Goal: Task Accomplishment & Management: Manage account settings

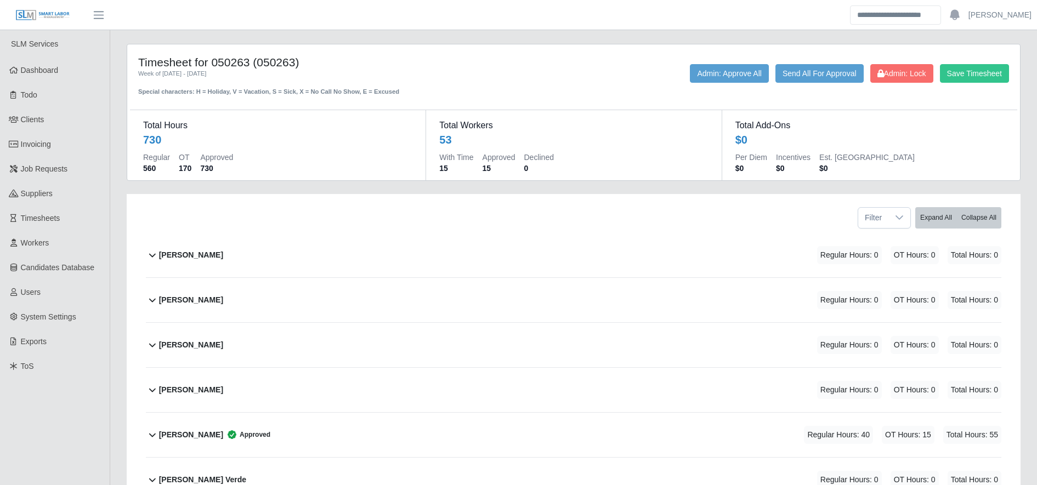
scroll to position [1758, 0]
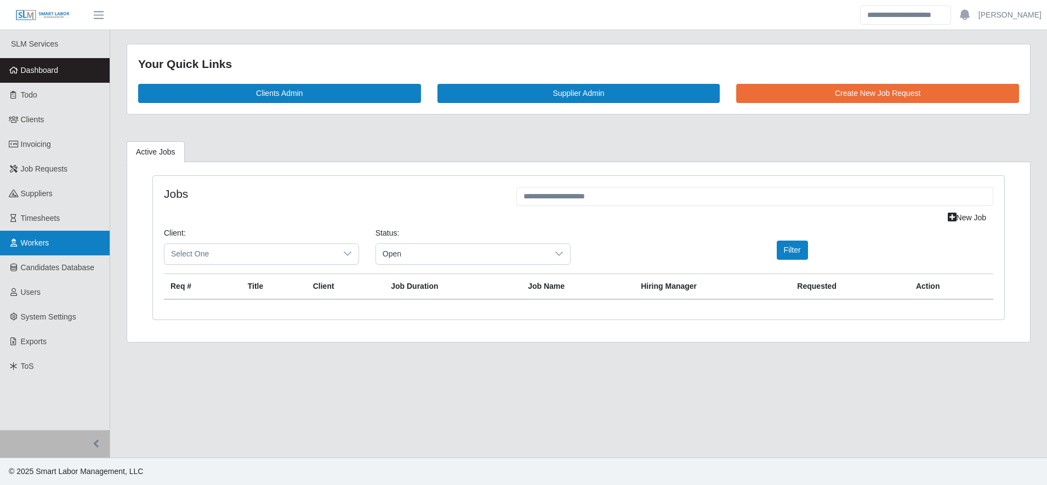
click at [46, 251] on link "Workers" at bounding box center [55, 243] width 110 height 25
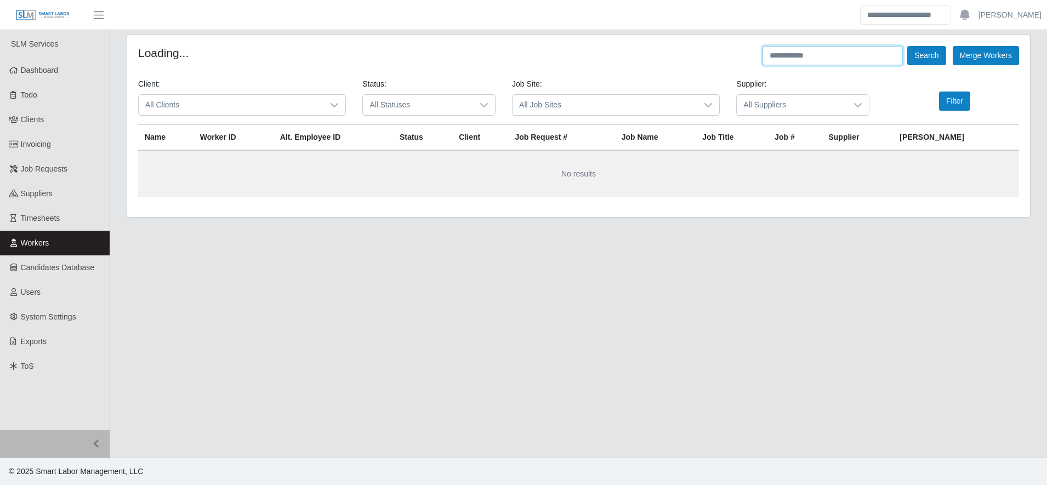
click at [796, 55] on input "text" at bounding box center [833, 55] width 140 height 19
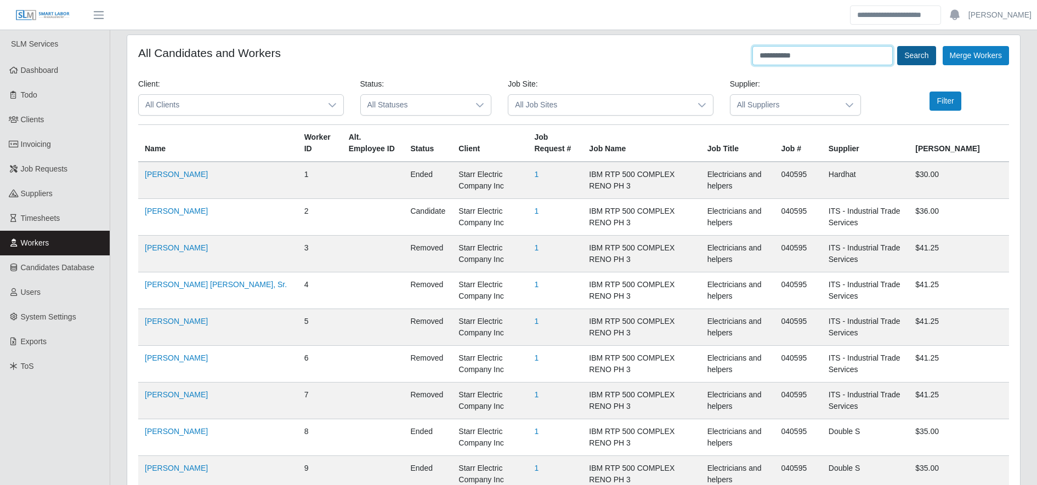
type input "**********"
click at [924, 57] on button "Search" at bounding box center [916, 55] width 38 height 19
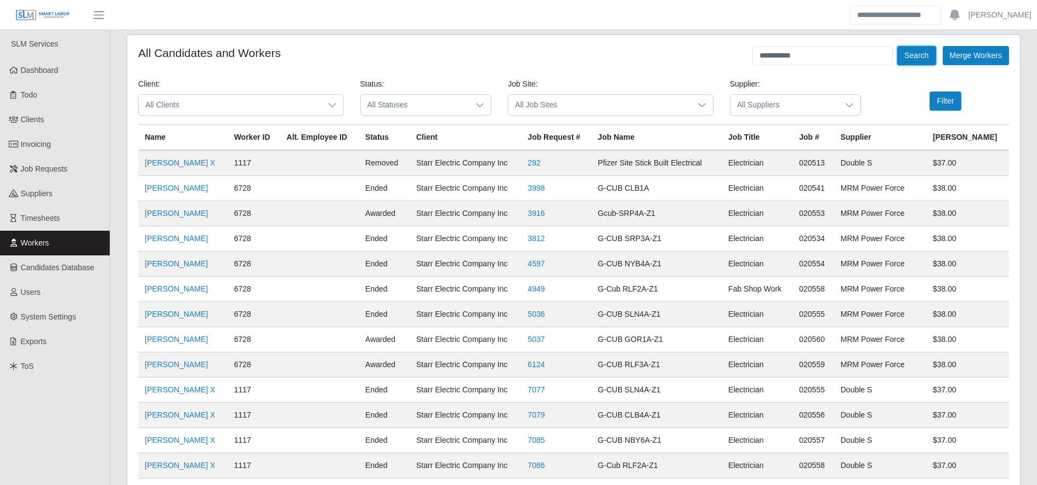
scroll to position [738, 0]
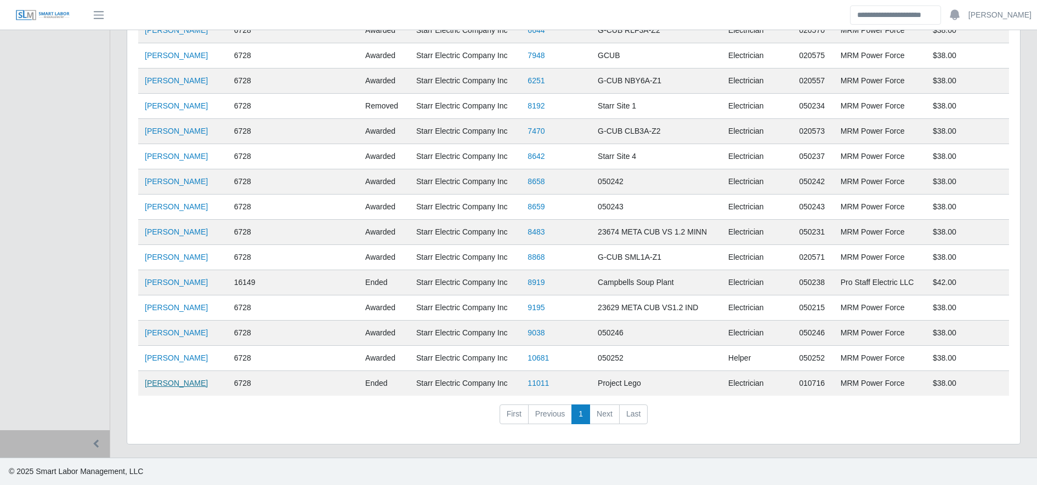
drag, startPoint x: 165, startPoint y: 375, endPoint x: 166, endPoint y: 381, distance: 6.1
click at [166, 381] on td "Jose Hernandez" at bounding box center [182, 383] width 89 height 25
click at [166, 381] on link "Jose Hernandez" at bounding box center [176, 383] width 63 height 9
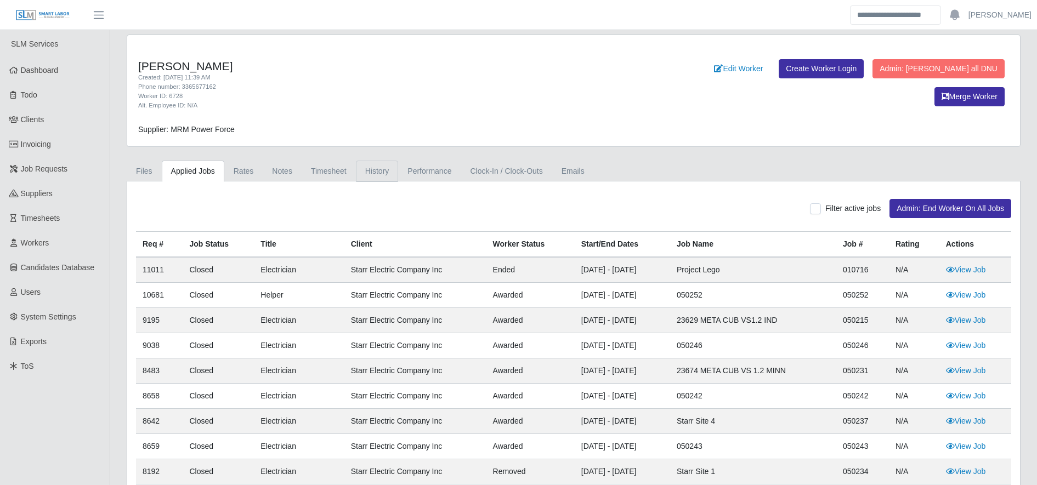
click at [356, 165] on link "History" at bounding box center [377, 171] width 43 height 21
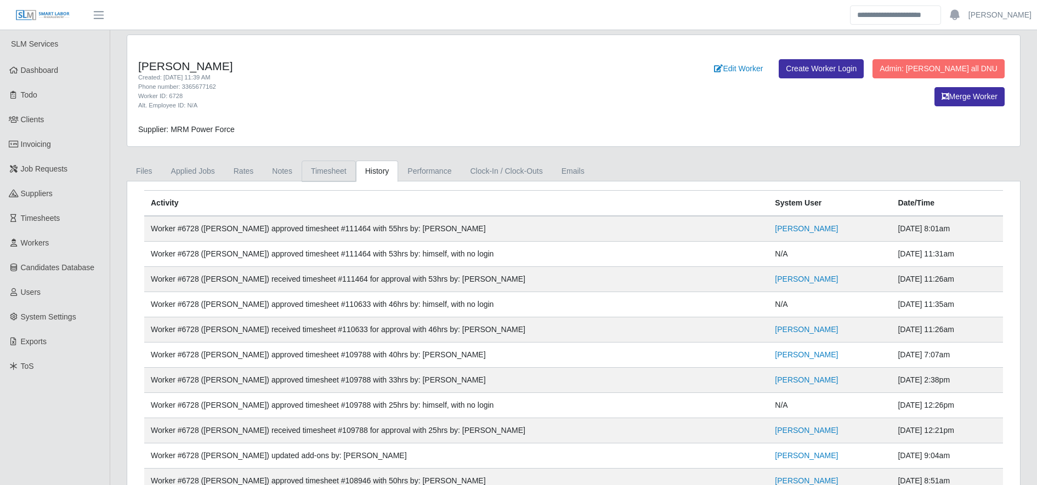
click at [340, 167] on link "Timesheet" at bounding box center [329, 171] width 54 height 21
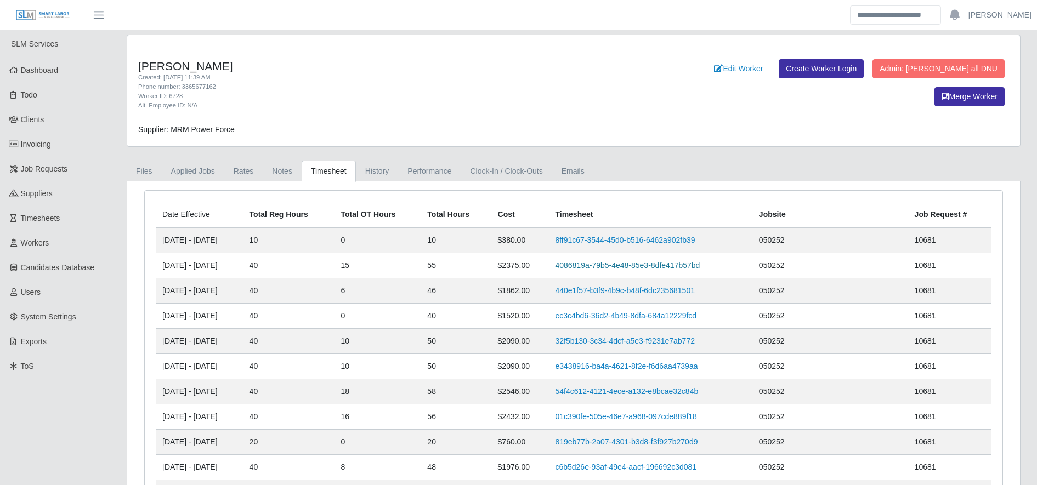
click at [612, 268] on link "4086819a-79b5-4e48-85e3-8dfe417b57bd" at bounding box center [627, 265] width 145 height 9
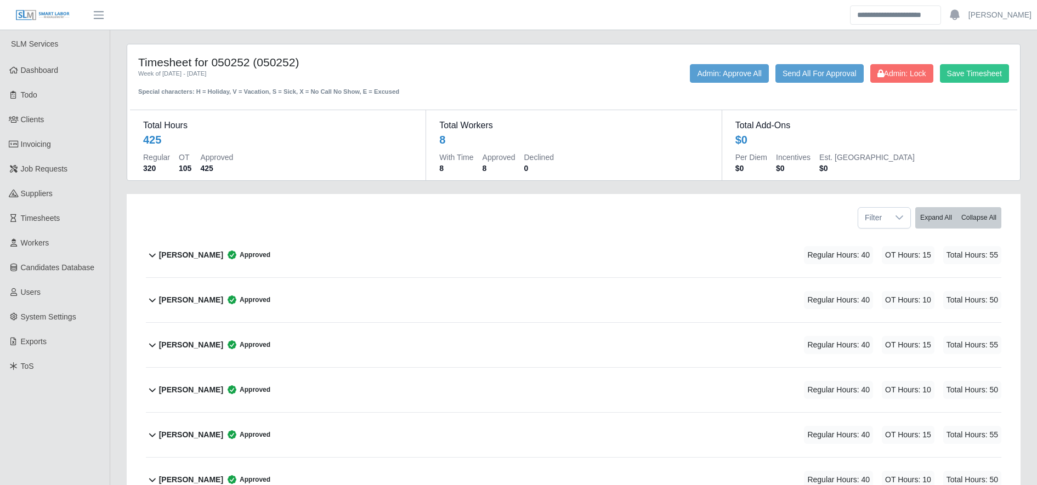
scroll to position [189, 0]
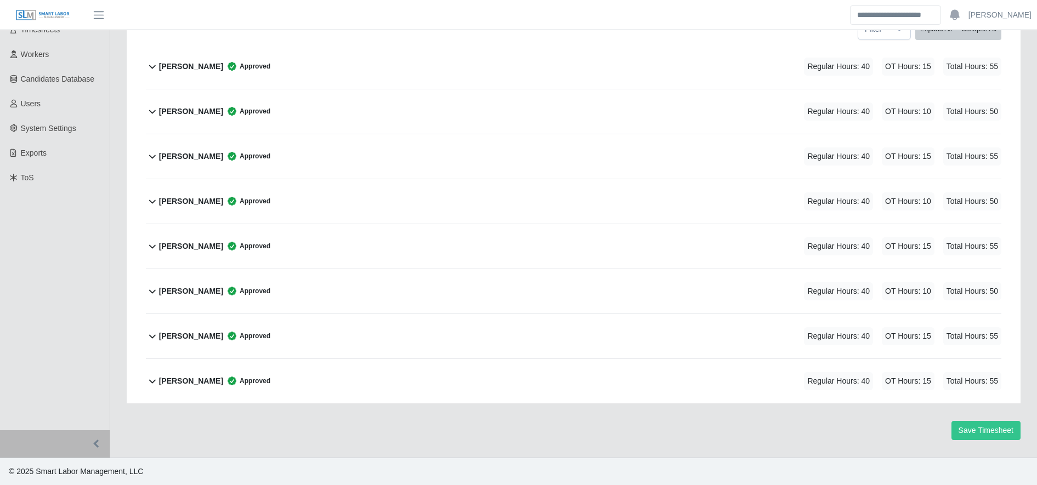
click at [482, 232] on div "Jose Hernandez Approved Regular Hours: 40 OT Hours: 15 Total Hours: 55" at bounding box center [580, 246] width 842 height 44
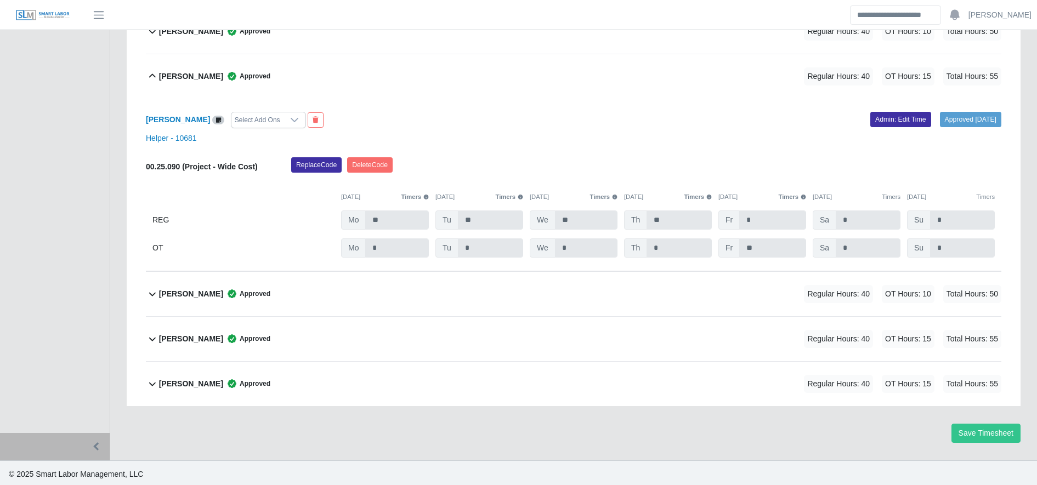
scroll to position [361, 0]
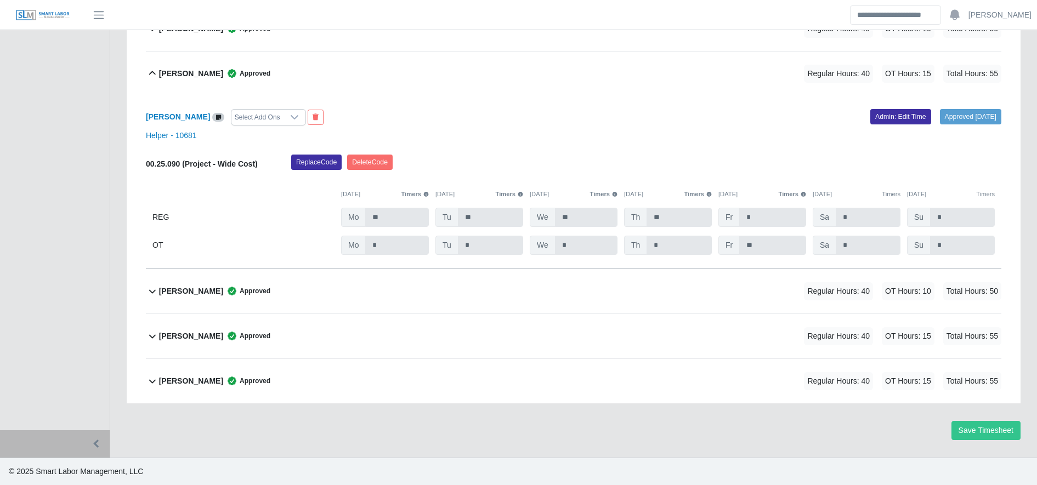
click at [277, 61] on div "Jose Hernandez Approved Regular Hours: 40 OT Hours: 15 Total Hours: 55" at bounding box center [580, 74] width 842 height 44
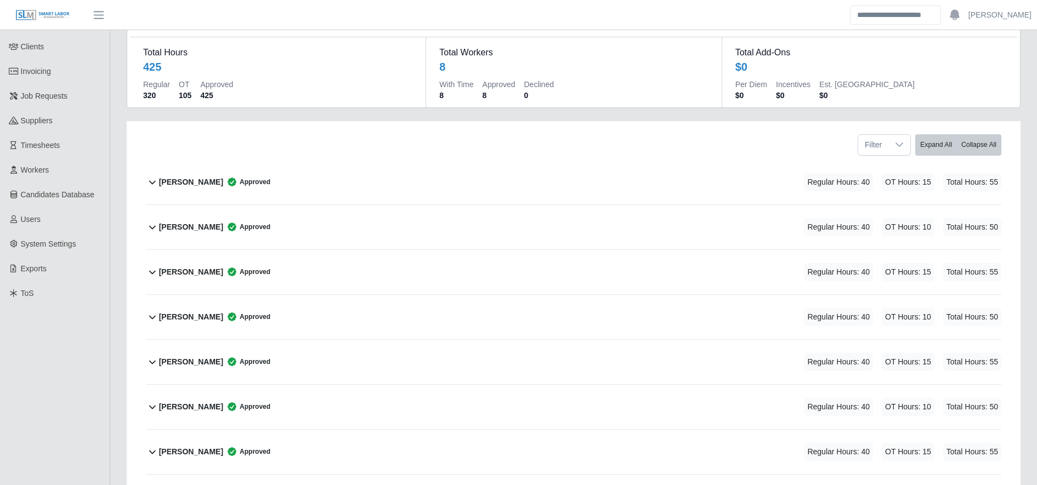
scroll to position [0, 0]
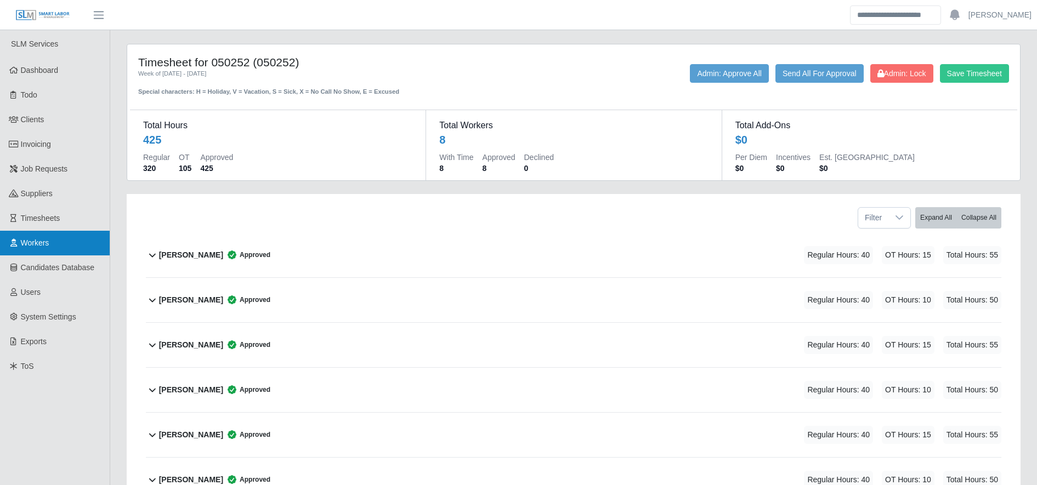
click at [16, 245] on icon at bounding box center [14, 243] width 10 height 8
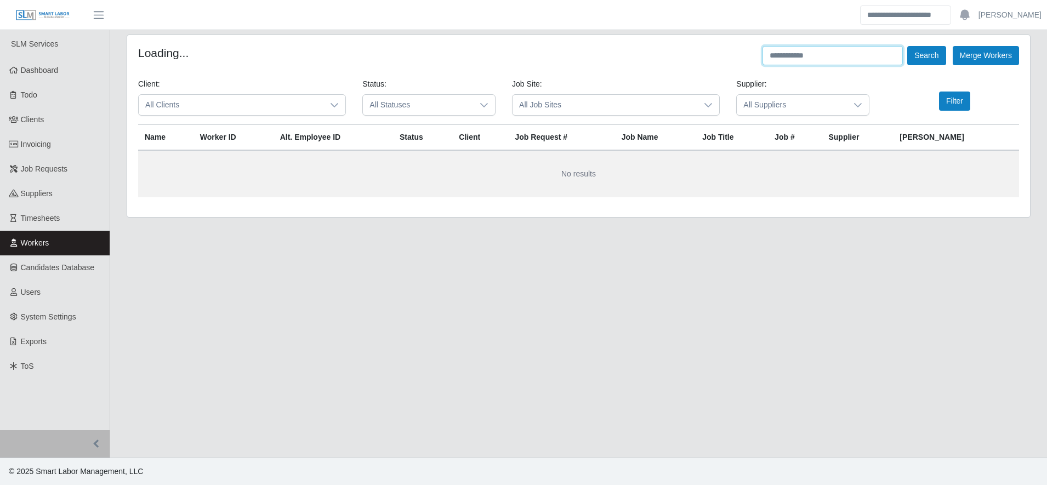
click at [783, 59] on input "text" at bounding box center [833, 55] width 140 height 19
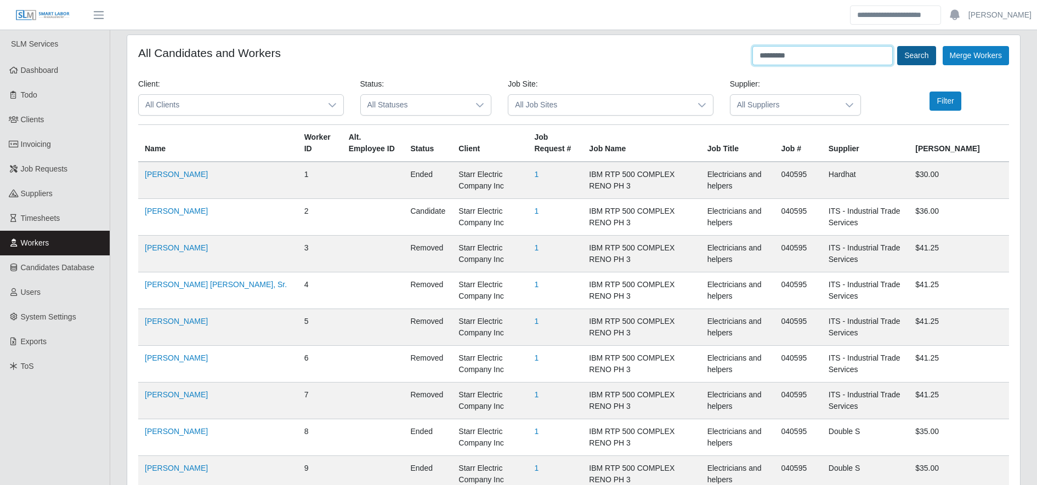
type input "*********"
click at [903, 58] on button "Search" at bounding box center [916, 55] width 38 height 19
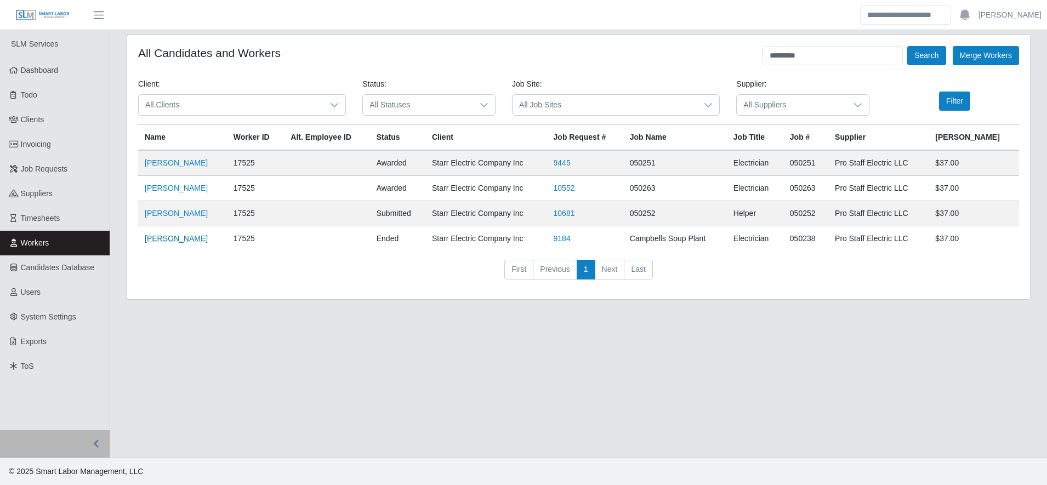
click at [192, 235] on link "Jose Matias Dominguez" at bounding box center [176, 238] width 63 height 9
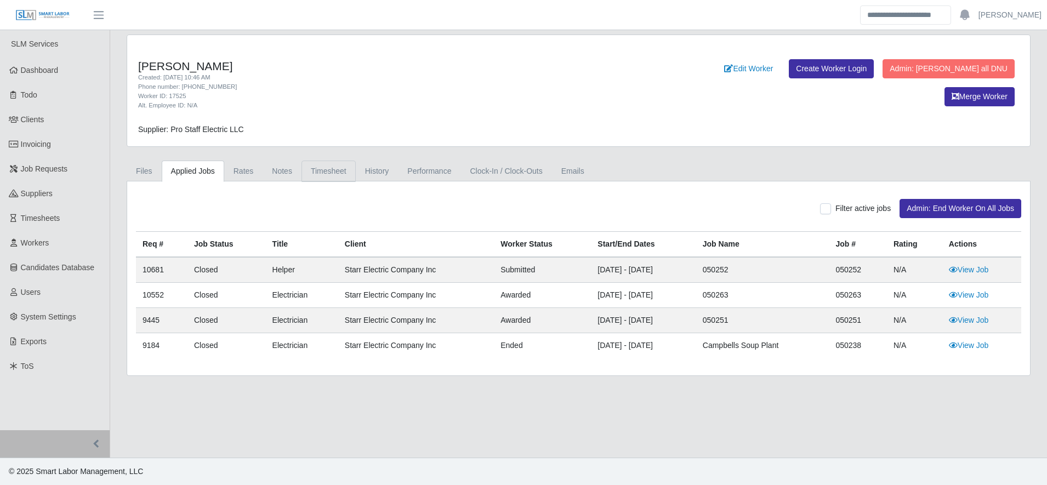
click at [339, 171] on link "Timesheet" at bounding box center [329, 171] width 54 height 21
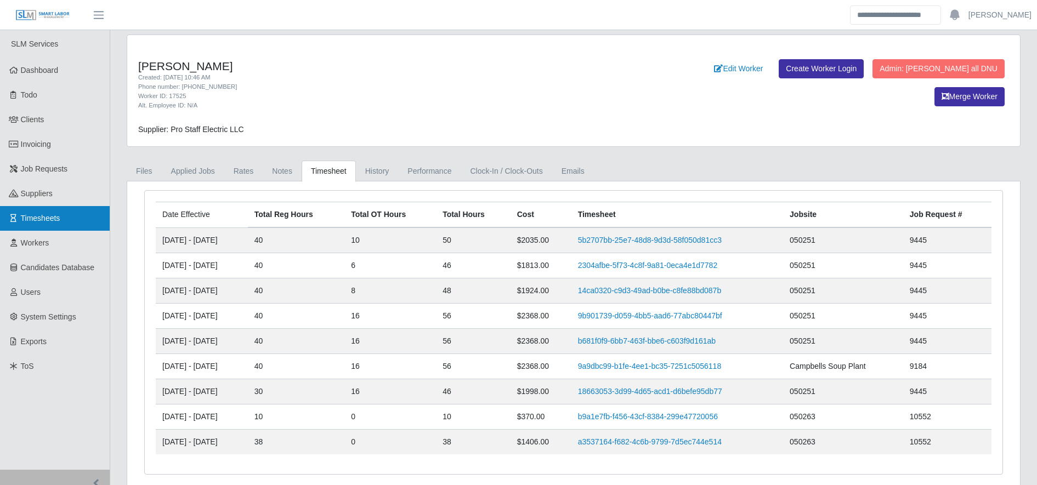
click at [50, 211] on link "Timesheets" at bounding box center [55, 218] width 110 height 25
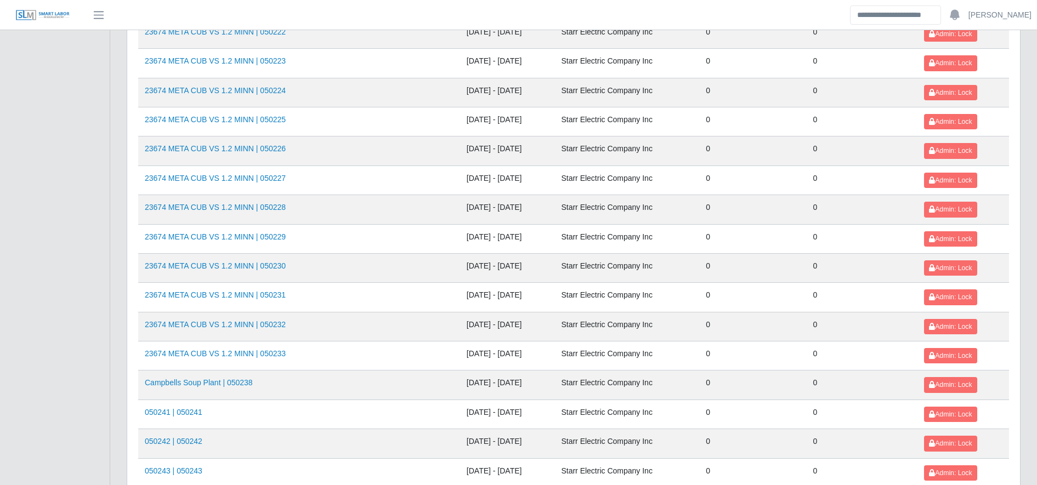
scroll to position [1196, 0]
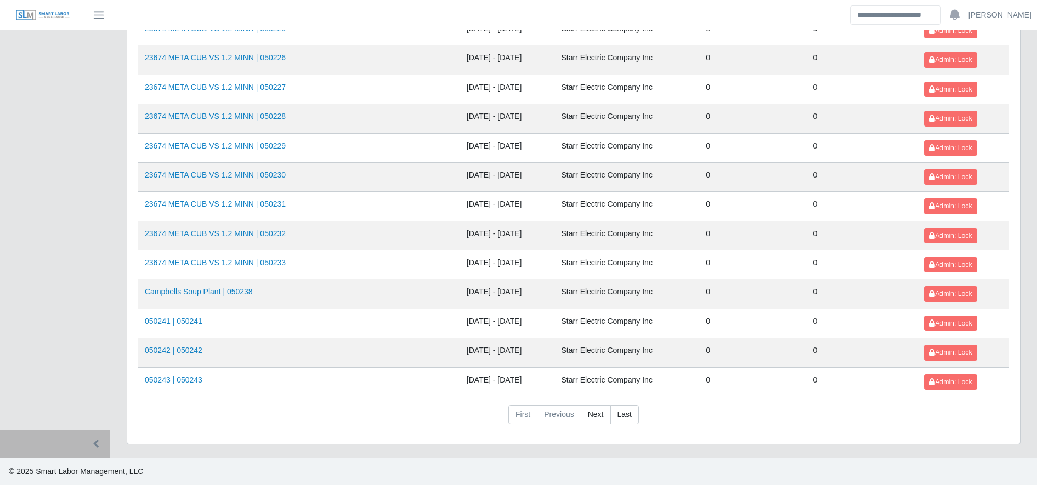
click at [598, 425] on nav "First Previous Next Last" at bounding box center [573, 419] width 871 height 29
click at [600, 416] on link "Next" at bounding box center [596, 415] width 30 height 20
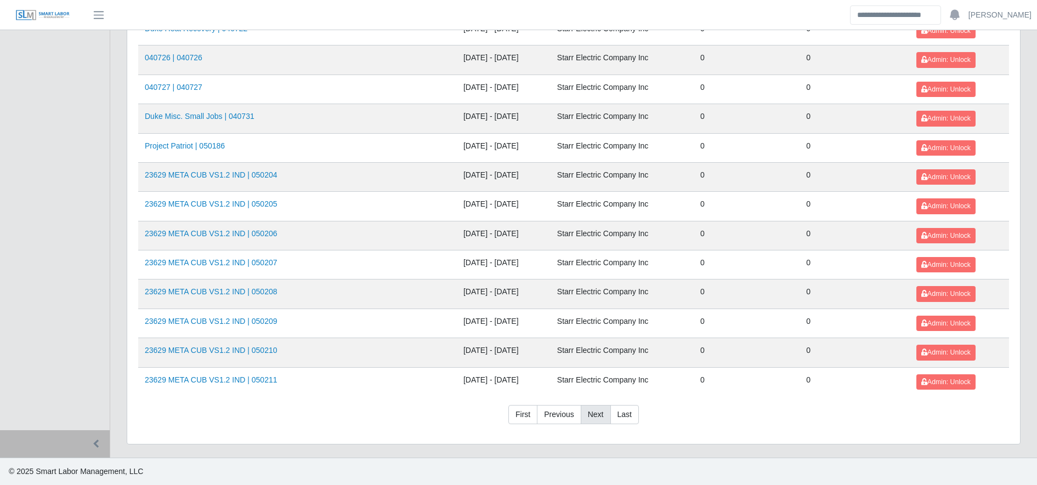
click at [600, 416] on link "Next" at bounding box center [596, 415] width 30 height 20
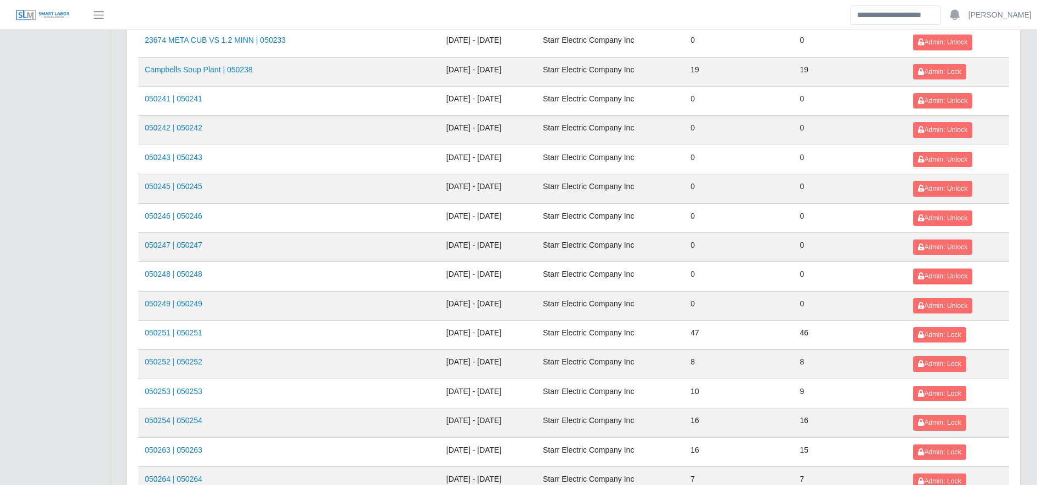
scroll to position [654, 0]
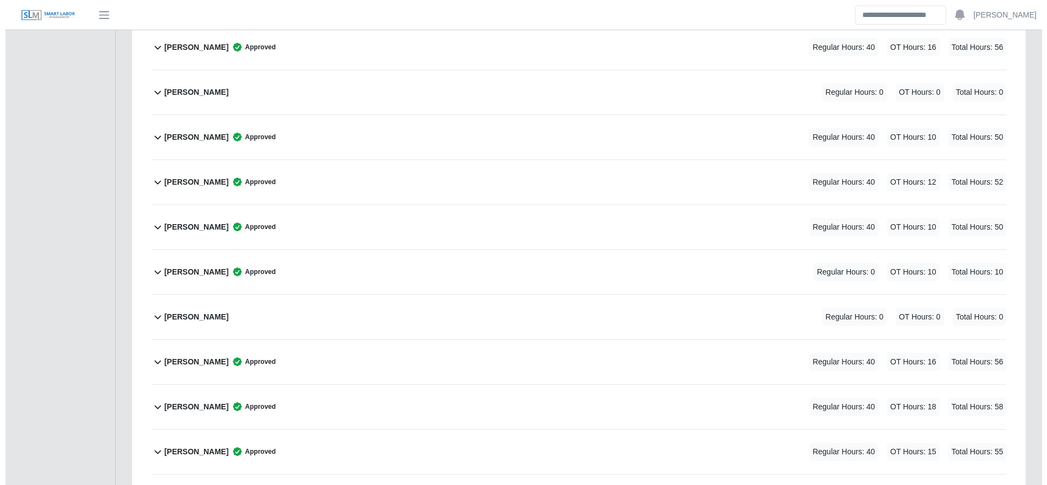
scroll to position [1823, 0]
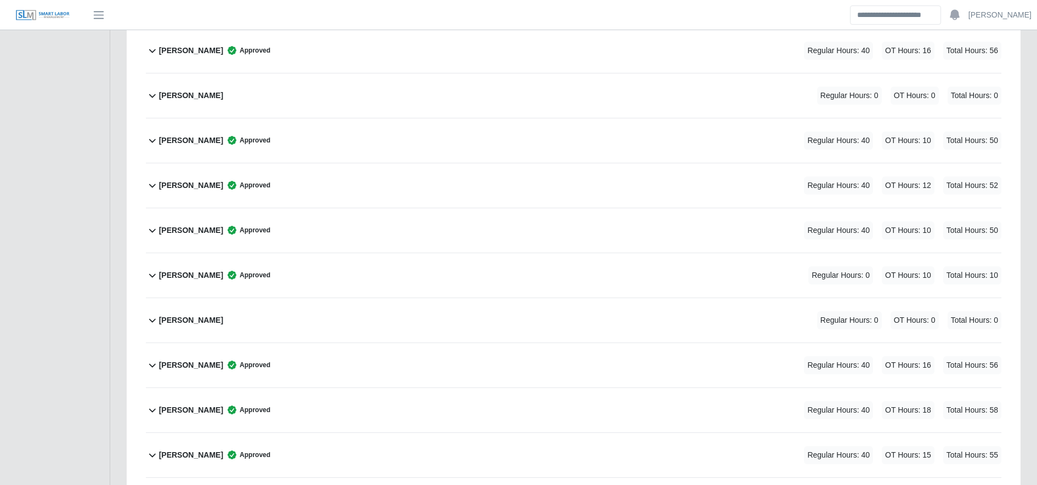
click at [418, 105] on div "[PERSON_NAME] Regular Hours: 0 OT Hours: 0 Total Hours: 0" at bounding box center [580, 95] width 842 height 44
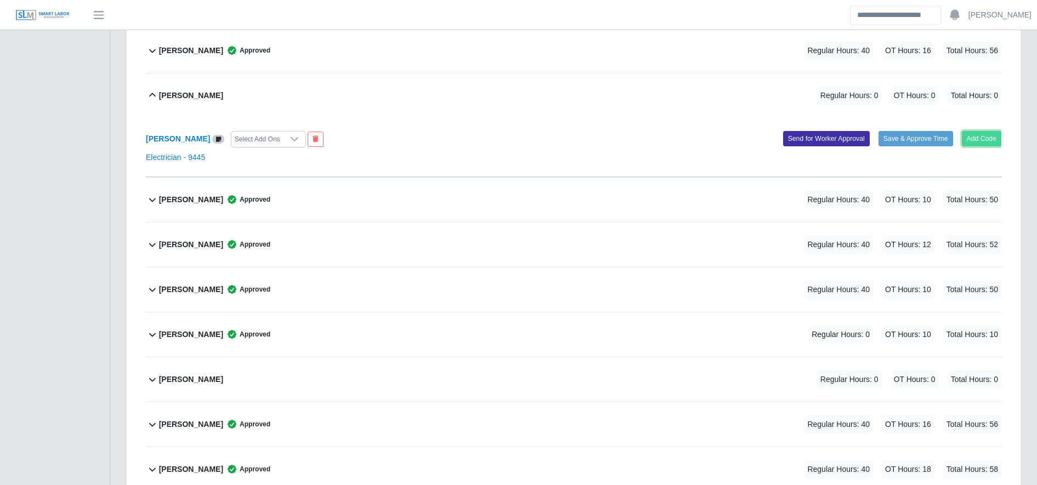
click at [995, 137] on button "Add Code" at bounding box center [982, 138] width 40 height 15
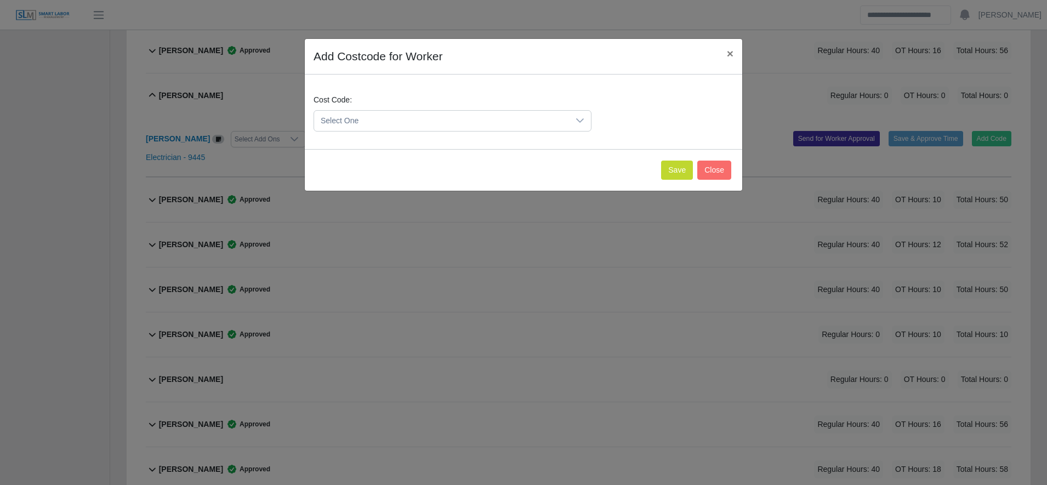
click at [445, 122] on span "Select One" at bounding box center [441, 121] width 255 height 20
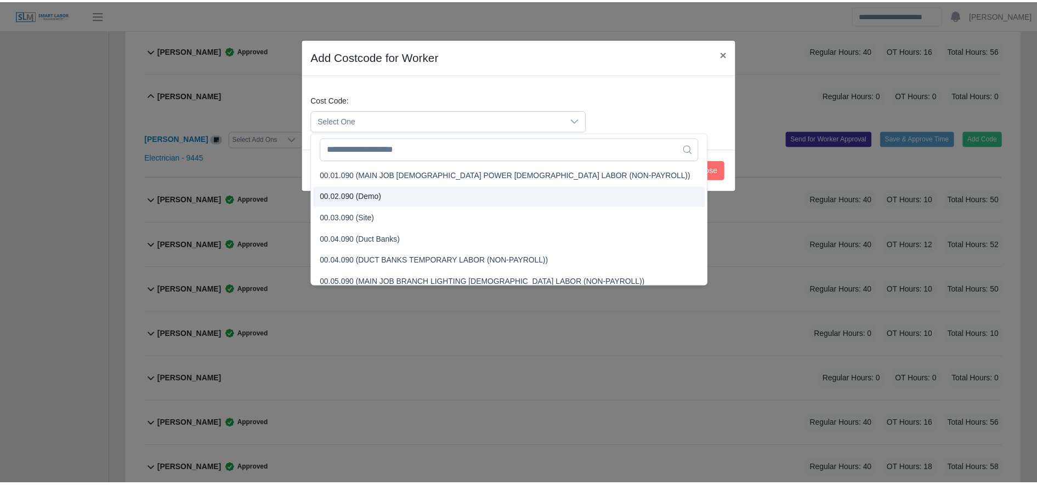
scroll to position [361, 0]
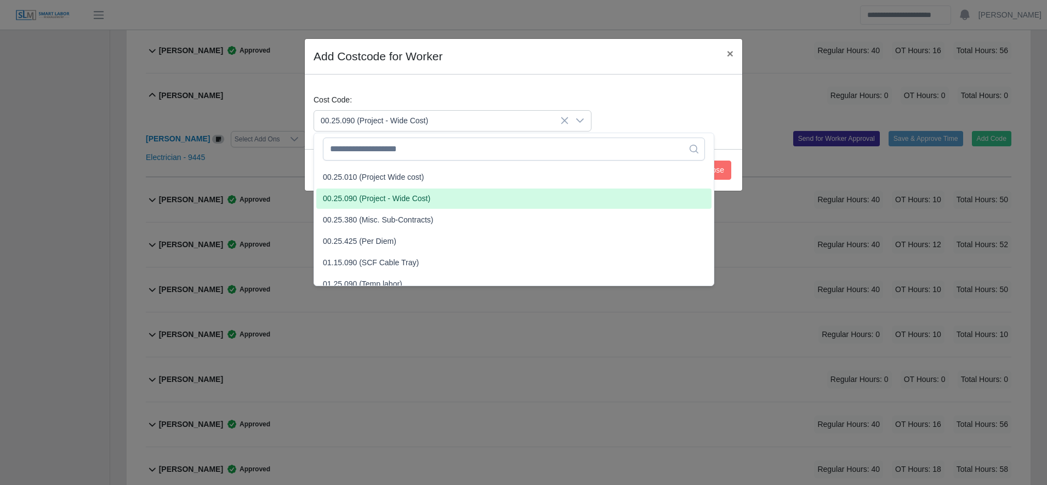
click at [423, 200] on span "00.25.090 (Project - Wide Cost)" at bounding box center [376, 199] width 107 height 12
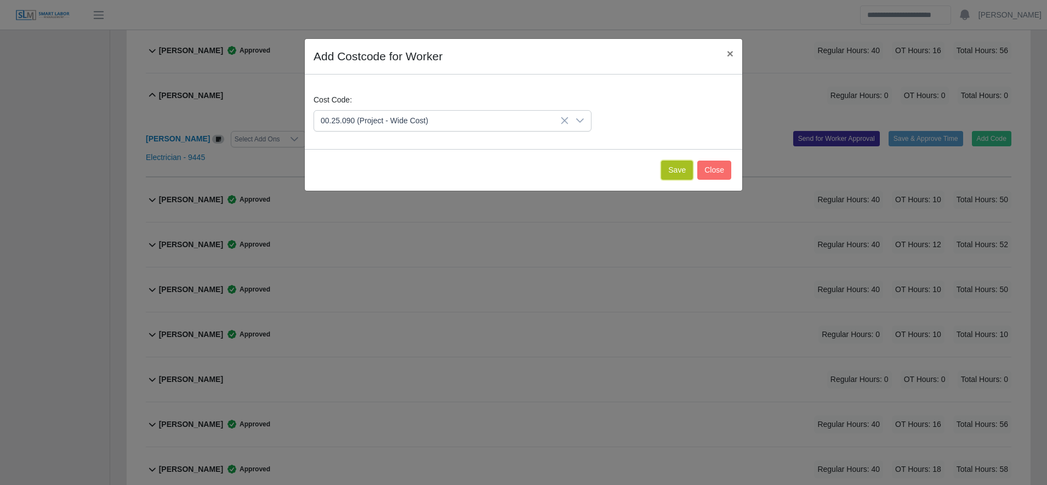
click at [680, 171] on button "Save" at bounding box center [677, 170] width 32 height 19
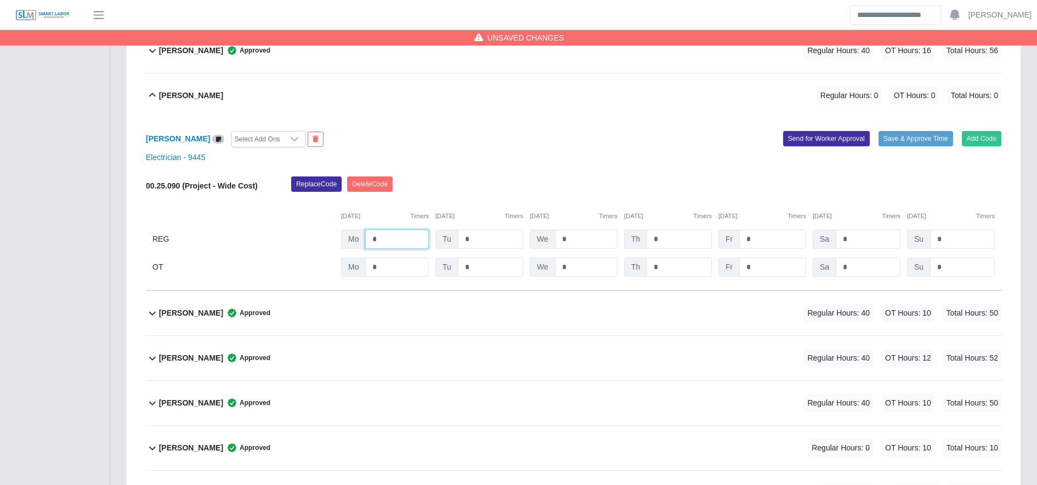
click at [392, 240] on input "*" at bounding box center [397, 239] width 64 height 19
type input "**"
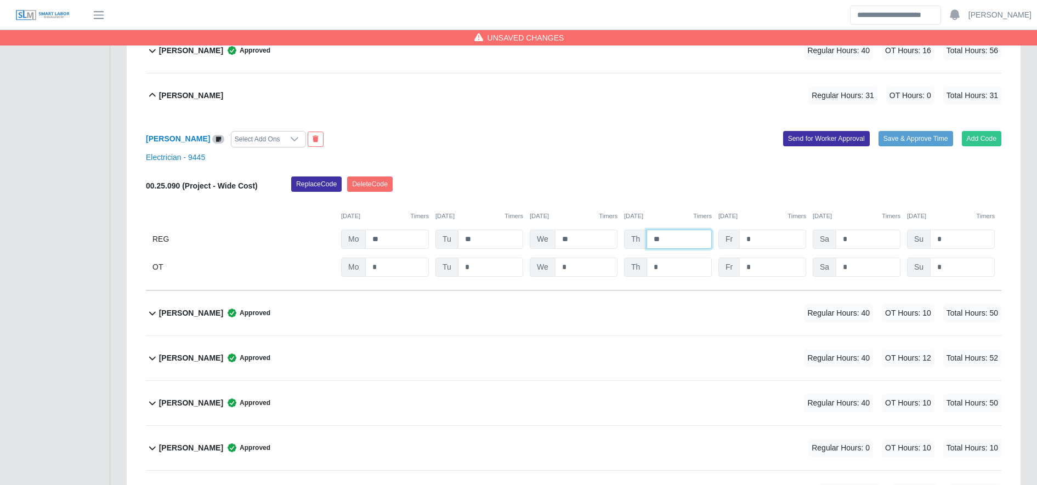
type input "**"
click at [773, 268] on input "*" at bounding box center [772, 267] width 67 height 19
type input "**"
click at [916, 145] on button "Save & Approve Time" at bounding box center [915, 138] width 75 height 15
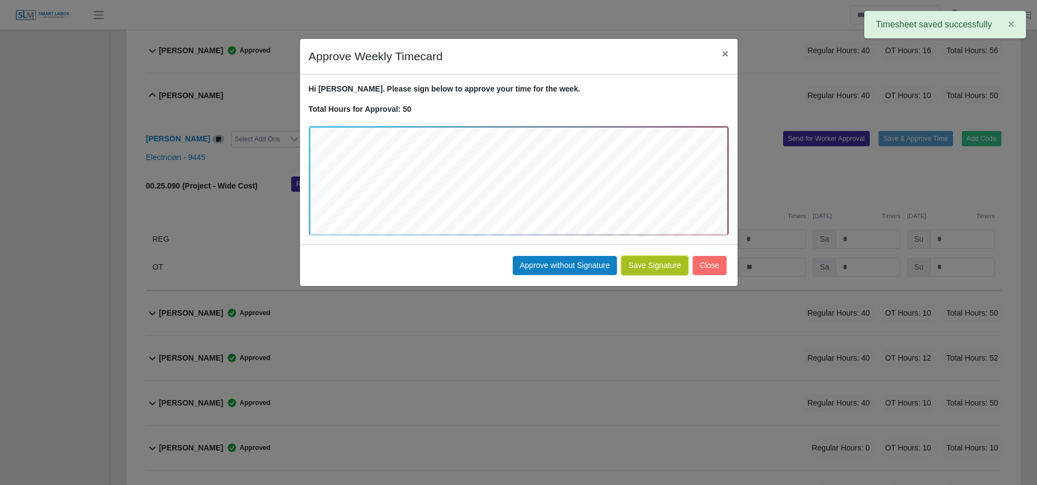
click at [668, 260] on button "Save Signature" at bounding box center [654, 265] width 67 height 19
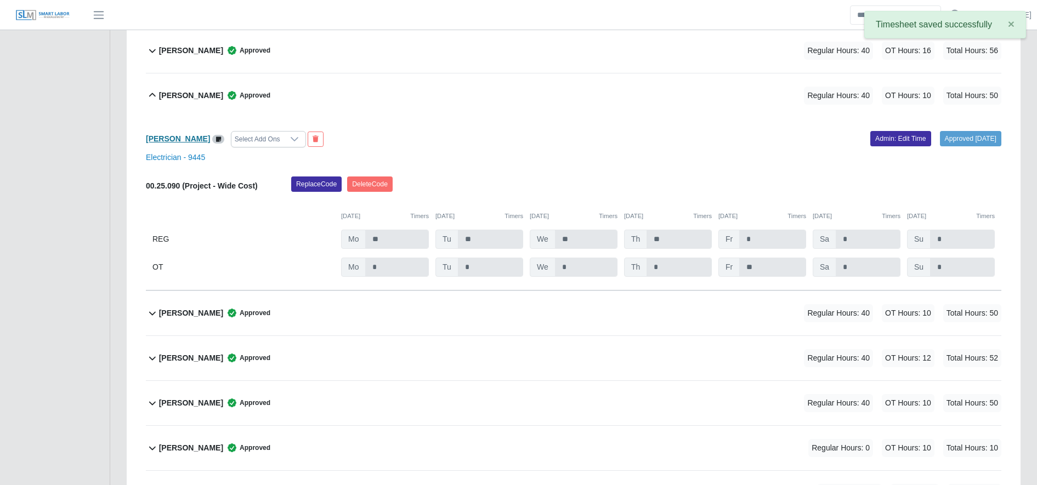
click at [203, 140] on b "Jose Matias Dominguez" at bounding box center [178, 138] width 64 height 9
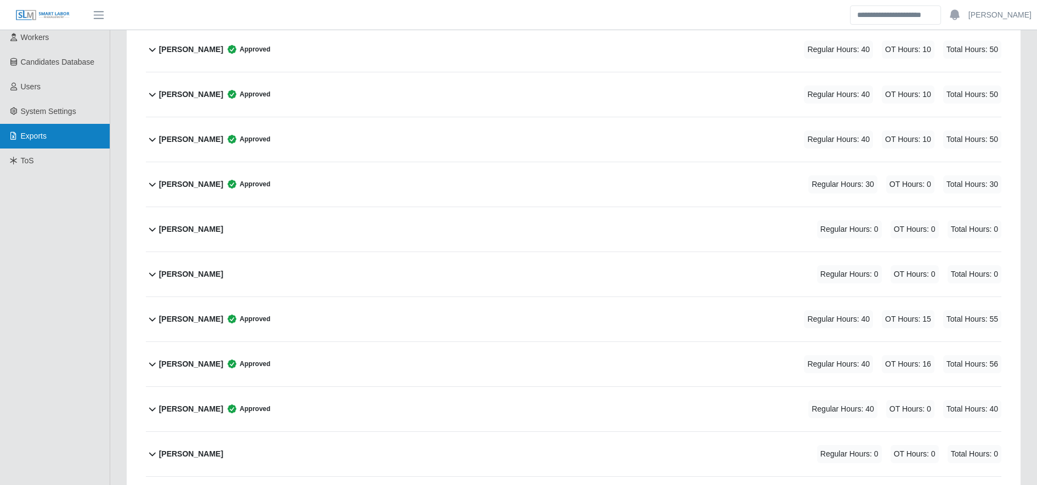
scroll to position [0, 0]
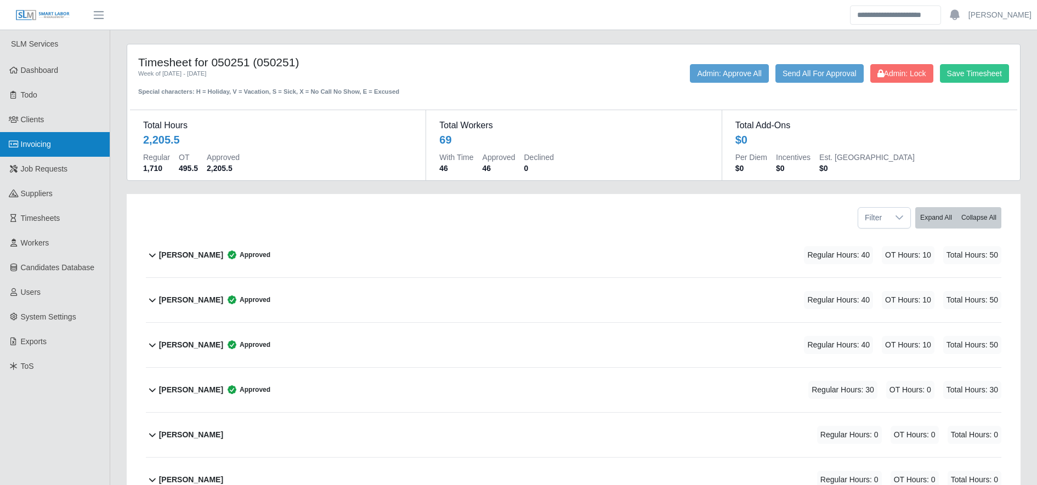
click at [67, 137] on link "Invoicing" at bounding box center [55, 144] width 110 height 25
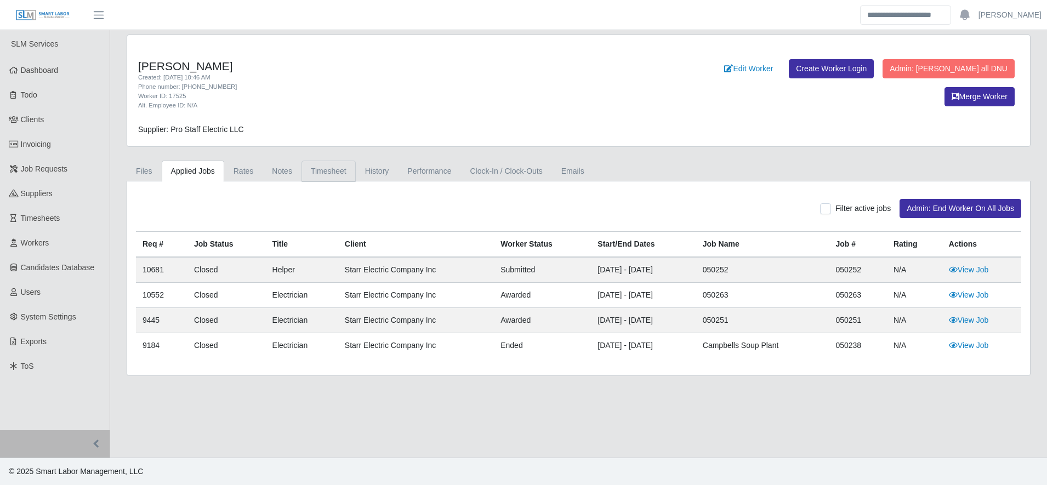
click at [317, 171] on link "Timesheet" at bounding box center [329, 171] width 54 height 21
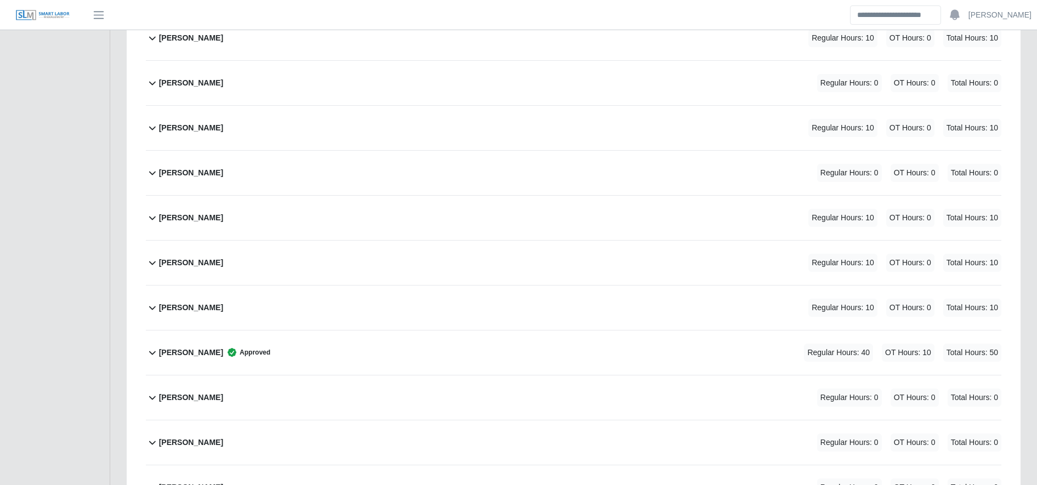
scroll to position [1567, 0]
click at [315, 361] on div "[PERSON_NAME] Approved Regular Hours: 40 OT Hours: 10 Total Hours: 50" at bounding box center [580, 352] width 842 height 44
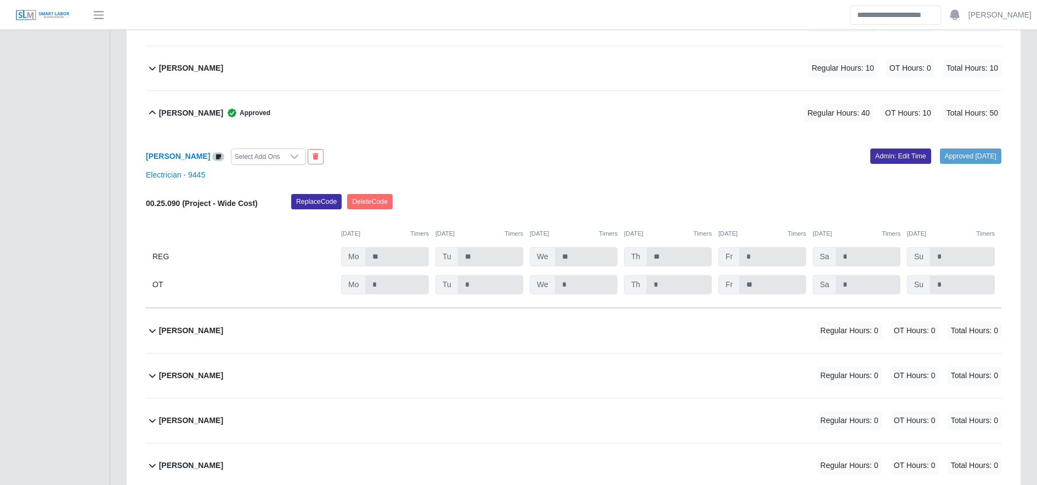
scroll to position [1812, 0]
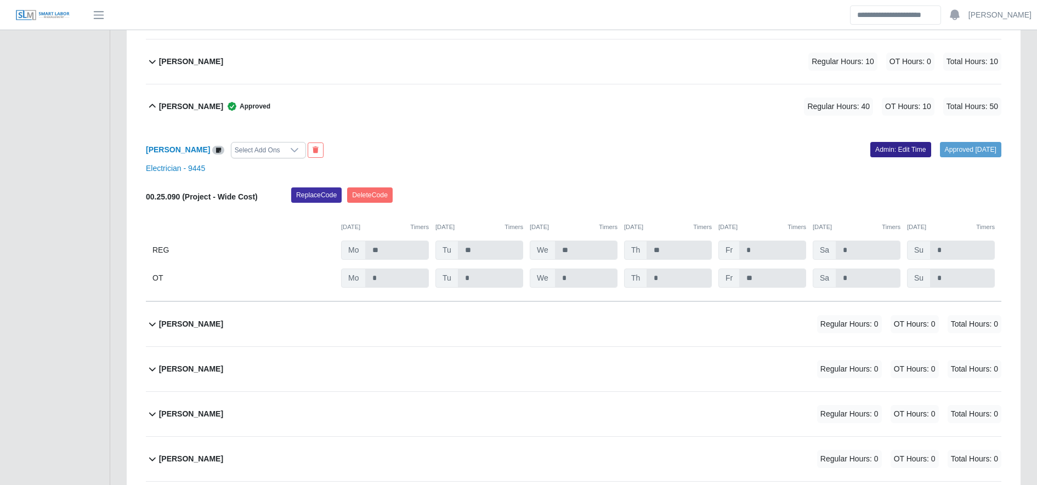
click at [888, 155] on link "Admin: Edit Time" at bounding box center [900, 149] width 61 height 15
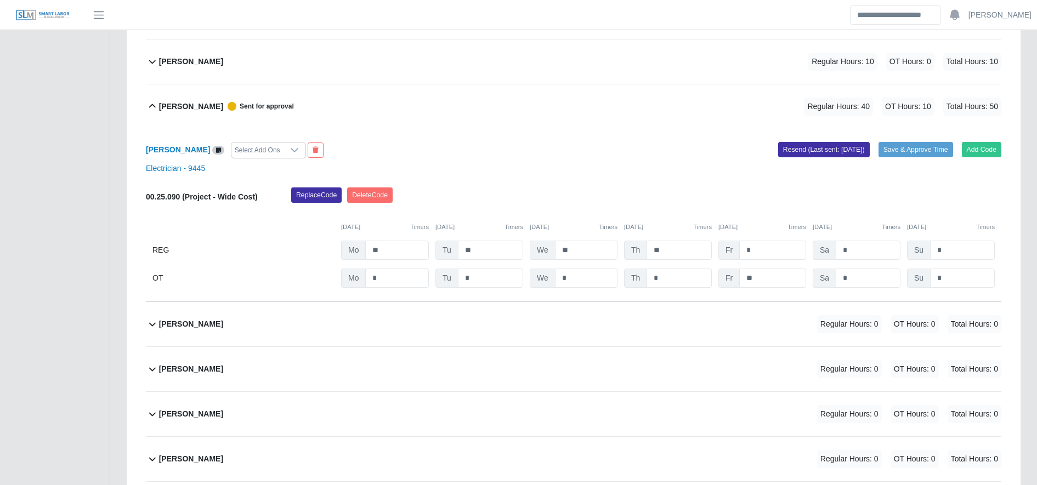
click at [400, 262] on div "00.25.090 (Project - Wide Cost) Replace Code [GEOGRAPHIC_DATA] Code [DATE] Time…" at bounding box center [573, 238] width 855 height 100
click at [395, 255] on input "**" at bounding box center [397, 250] width 64 height 19
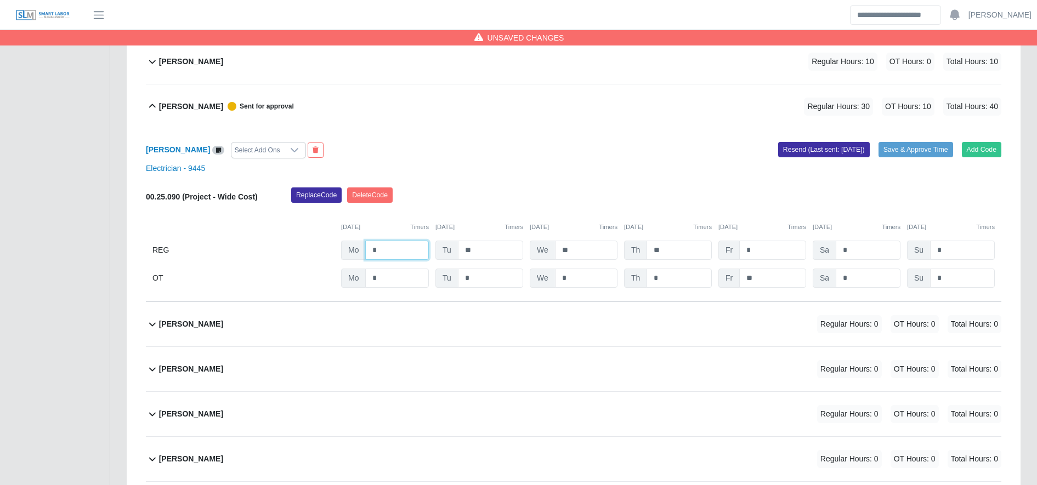
type input "*"
click at [782, 268] on div "00.25.090 (Project - Wide Cost) Replace Code Delete Code 09/15/2025 Timers 09/1…" at bounding box center [573, 238] width 855 height 100
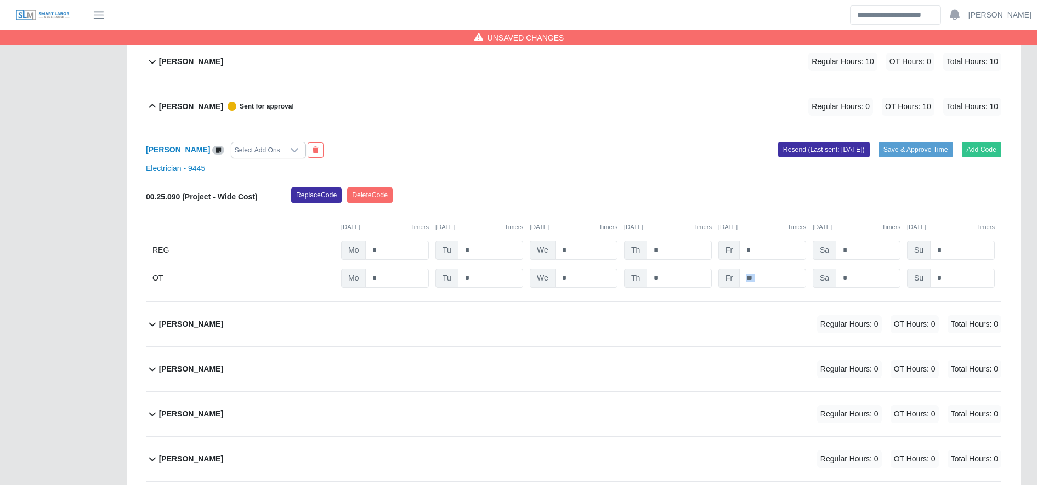
click at [782, 268] on div "00.25.090 (Project - Wide Cost) Replace Code Delete Code 09/15/2025 Timers 09/1…" at bounding box center [573, 238] width 855 height 100
drag, startPoint x: 782, startPoint y: 268, endPoint x: 768, endPoint y: 278, distance: 17.3
click at [768, 278] on input "**" at bounding box center [772, 278] width 67 height 19
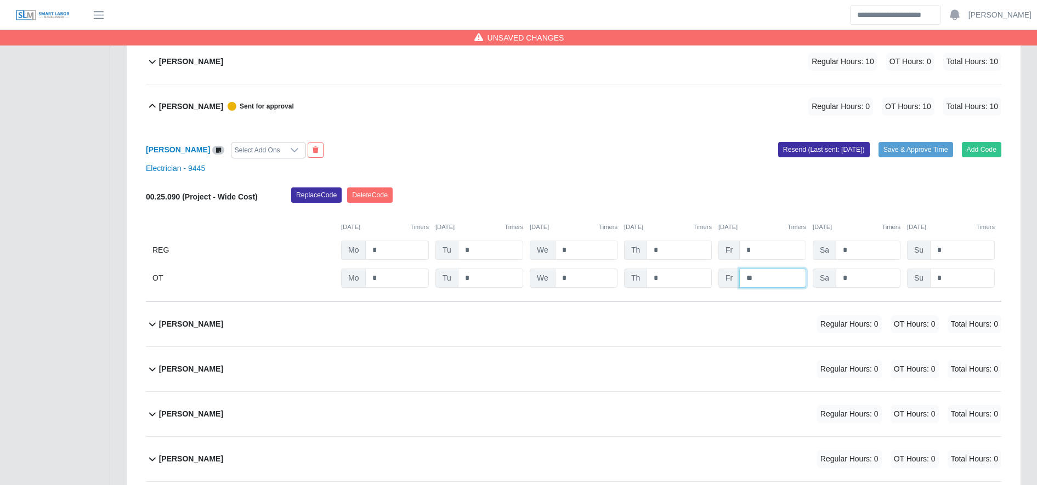
click at [768, 278] on input "**" at bounding box center [772, 278] width 67 height 19
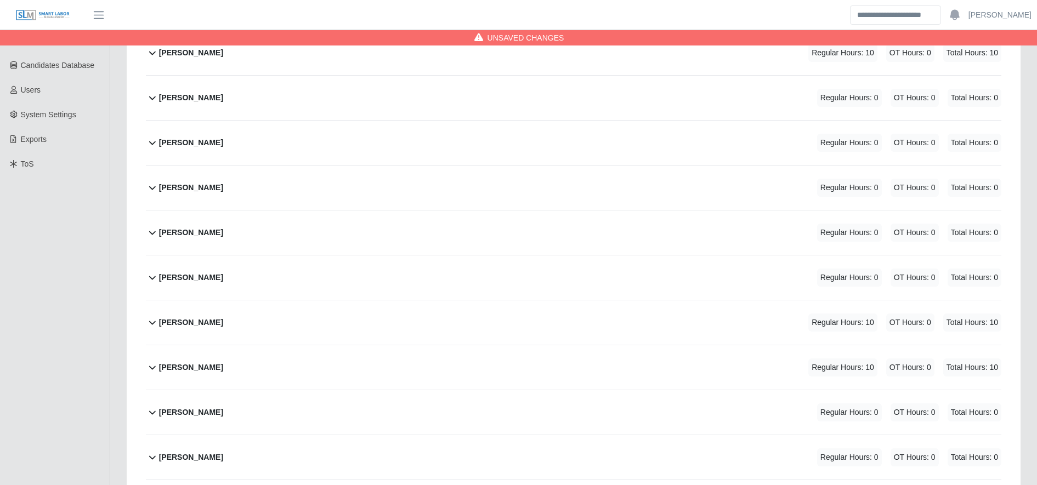
scroll to position [0, 0]
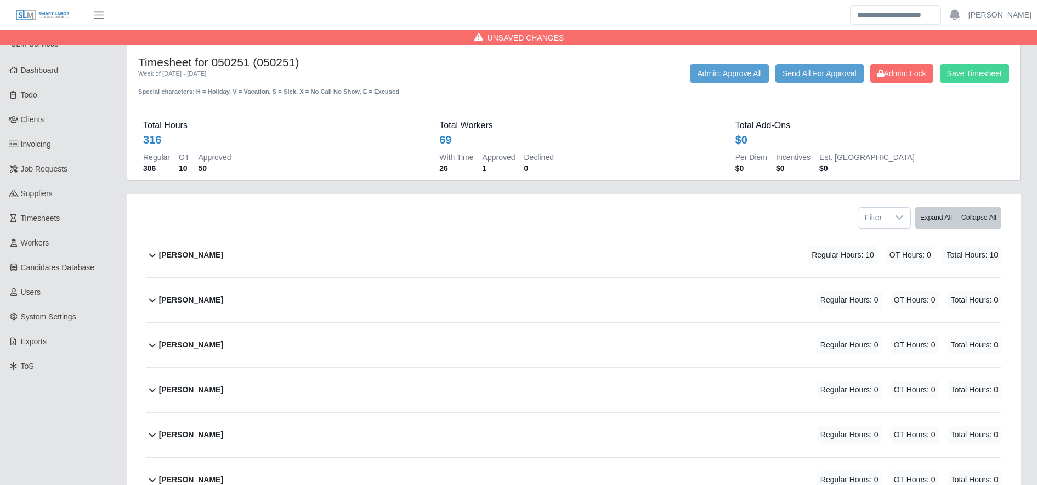
type input "*"
click at [980, 75] on button "Save Timesheet" at bounding box center [974, 73] width 69 height 19
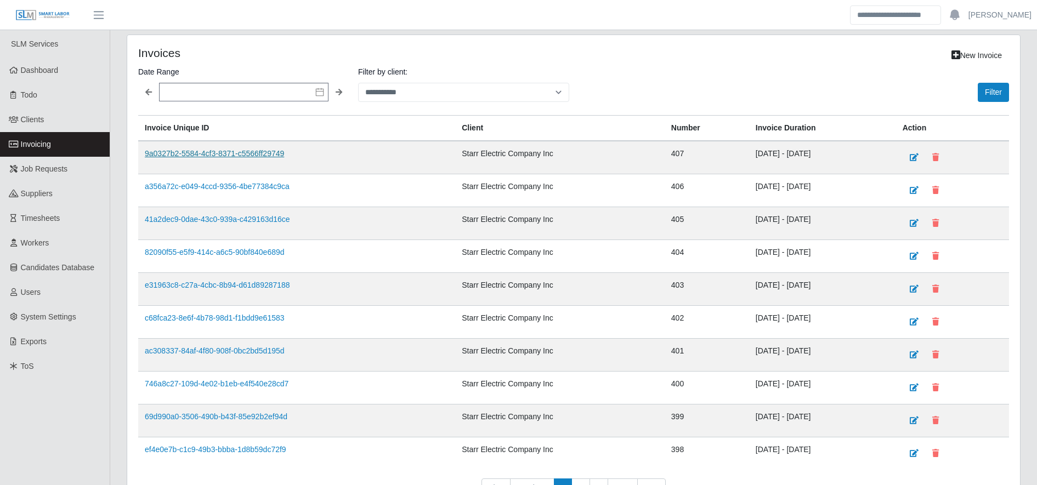
click at [220, 155] on link "9a0327b2-5584-4cf3-8371-c5566ff29749" at bounding box center [214, 153] width 139 height 9
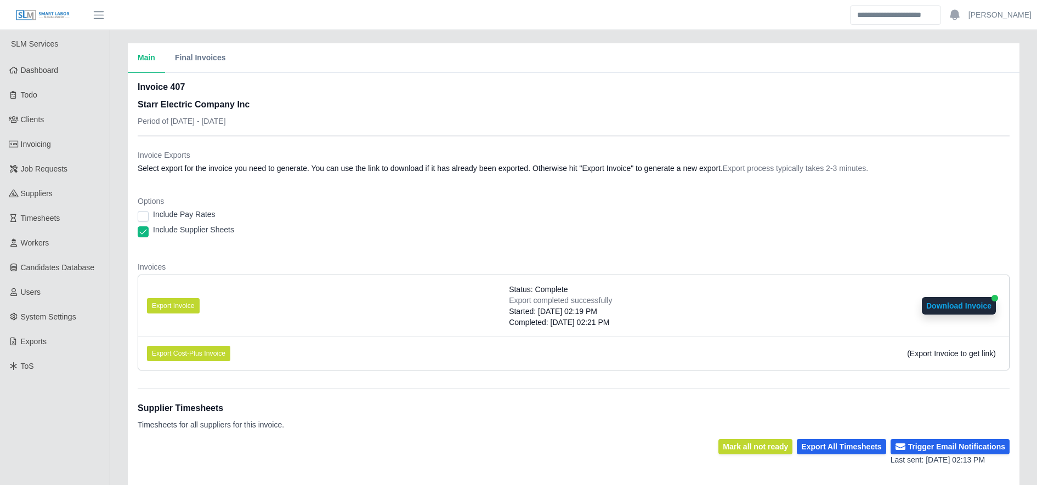
scroll to position [214, 0]
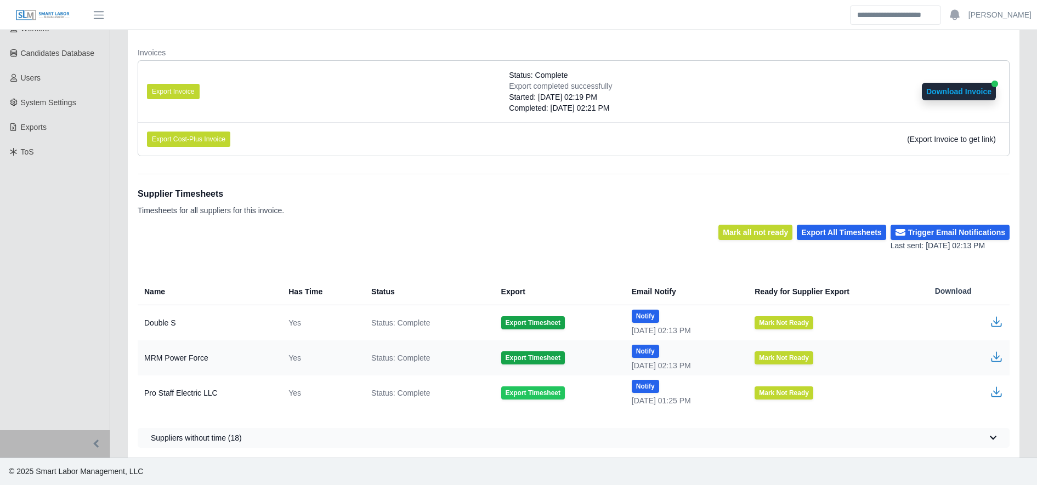
click at [531, 389] on button "Export Timesheet" at bounding box center [533, 393] width 64 height 13
click at [995, 396] on icon "button" at bounding box center [996, 395] width 10 height 4
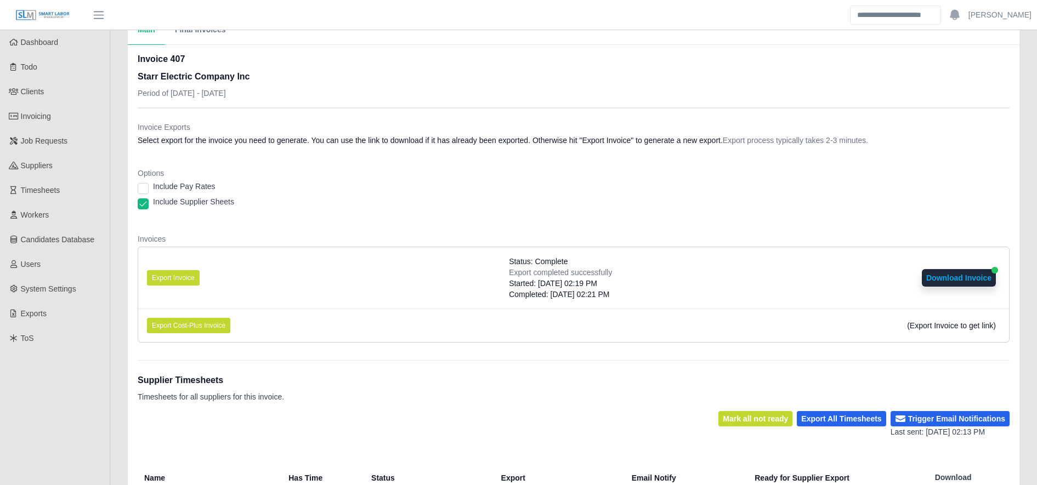
scroll to position [2, 0]
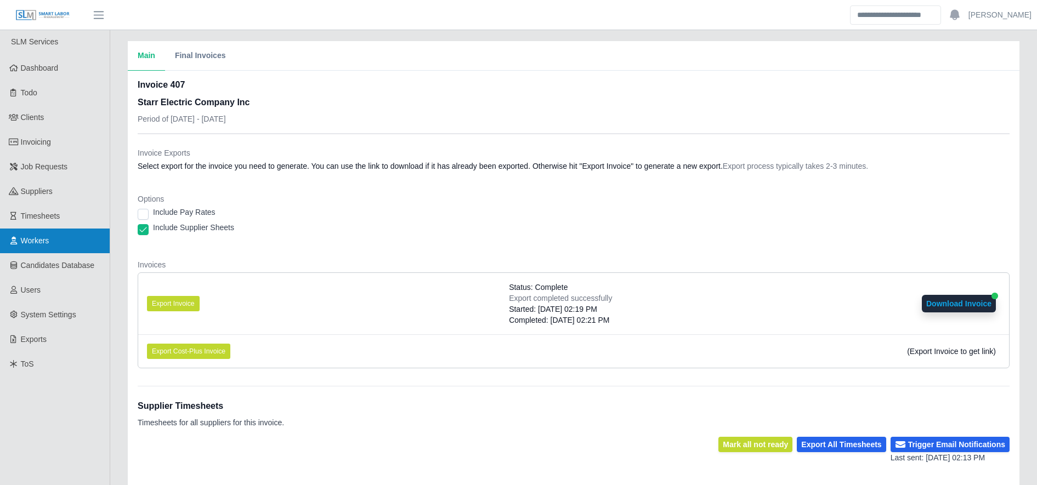
click at [83, 233] on link "Workers" at bounding box center [55, 241] width 110 height 25
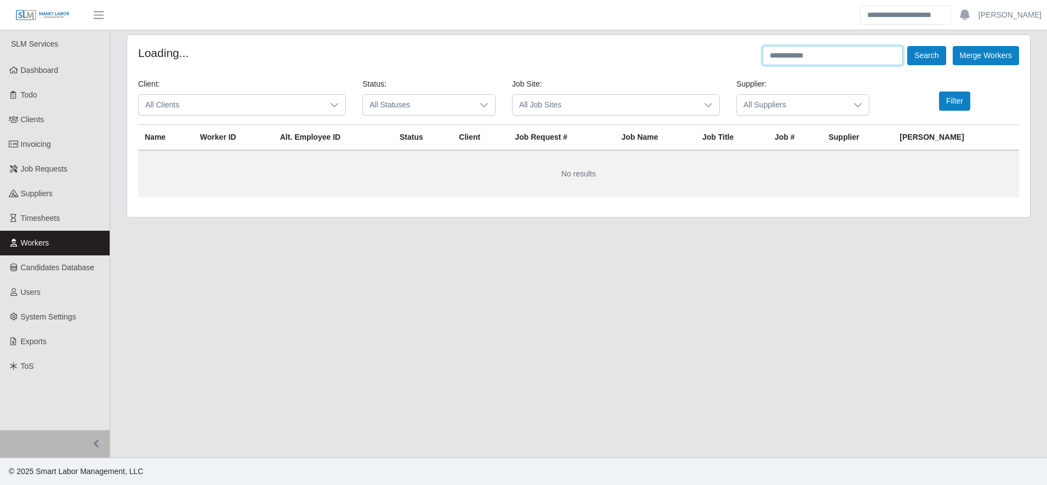
click at [787, 55] on input "text" at bounding box center [833, 55] width 140 height 19
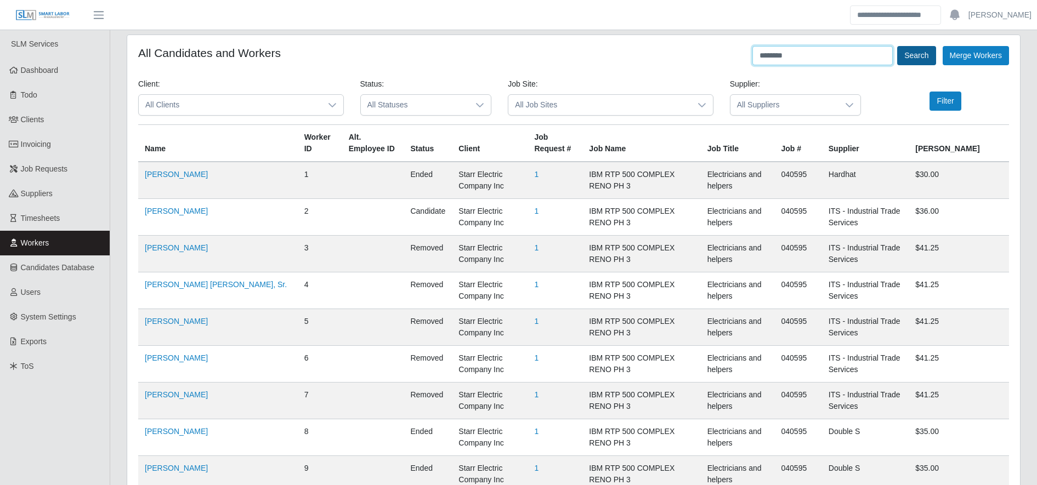
type input "********"
click at [924, 63] on button "Search" at bounding box center [916, 55] width 38 height 19
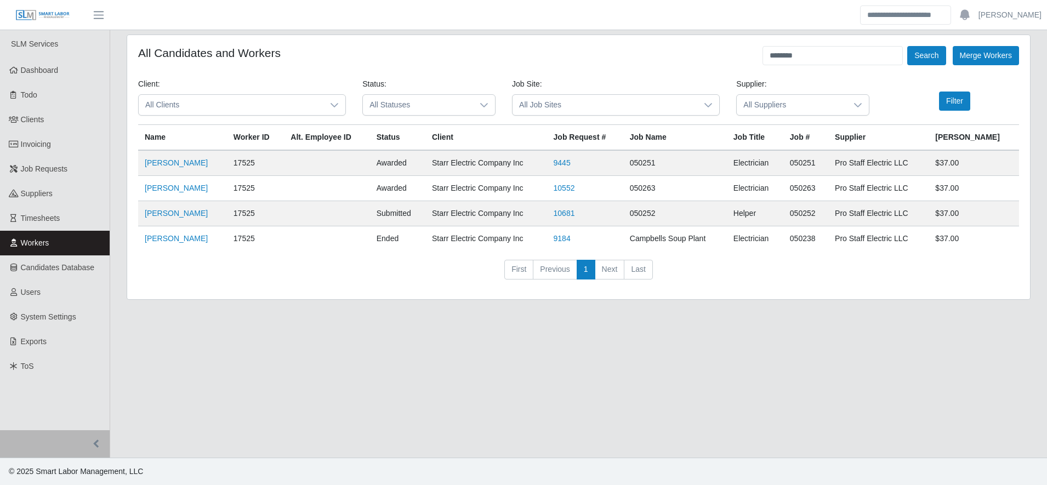
click at [411, 265] on nav "First Previous 1 Next Last" at bounding box center [578, 274] width 881 height 29
click at [200, 243] on link "[PERSON_NAME]" at bounding box center [176, 238] width 63 height 9
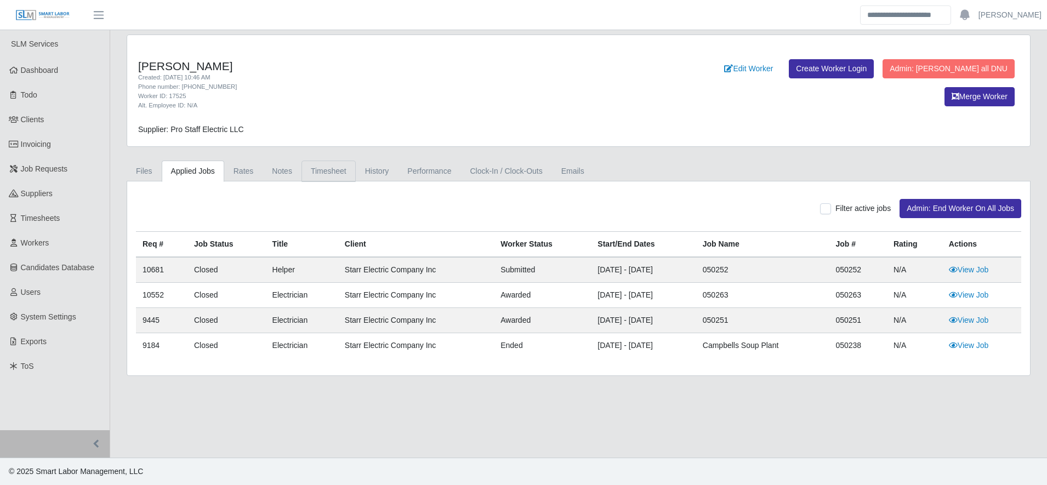
click at [321, 172] on link "Timesheet" at bounding box center [329, 171] width 54 height 21
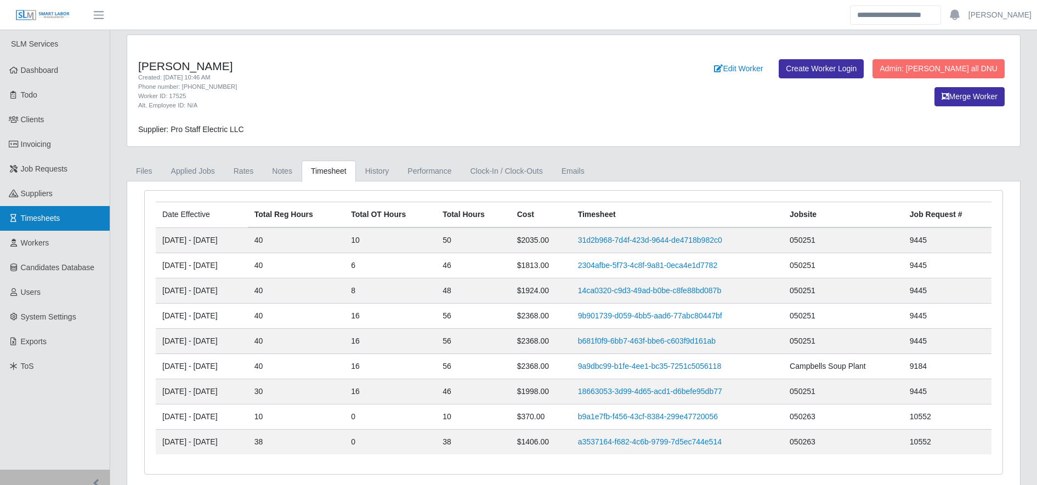
click at [63, 209] on link "Timesheets" at bounding box center [55, 218] width 110 height 25
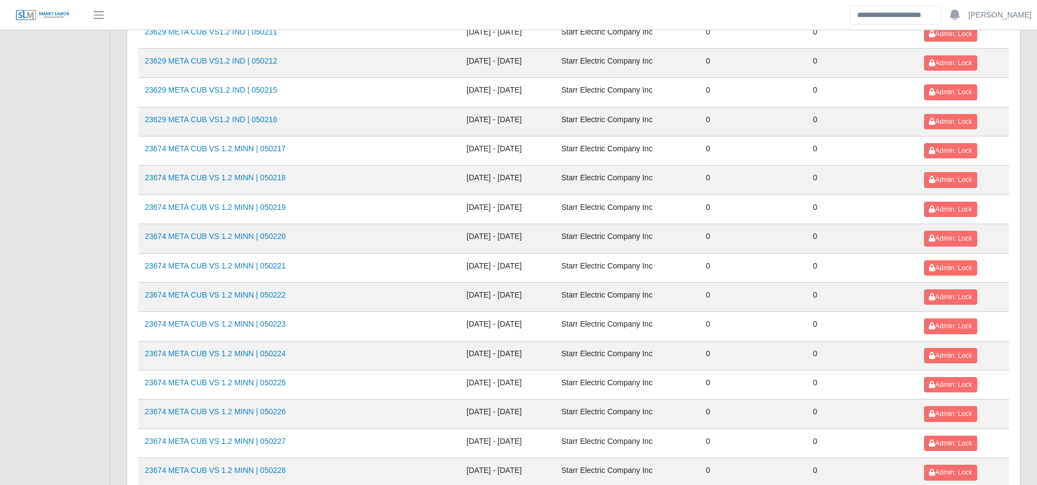
scroll to position [1196, 0]
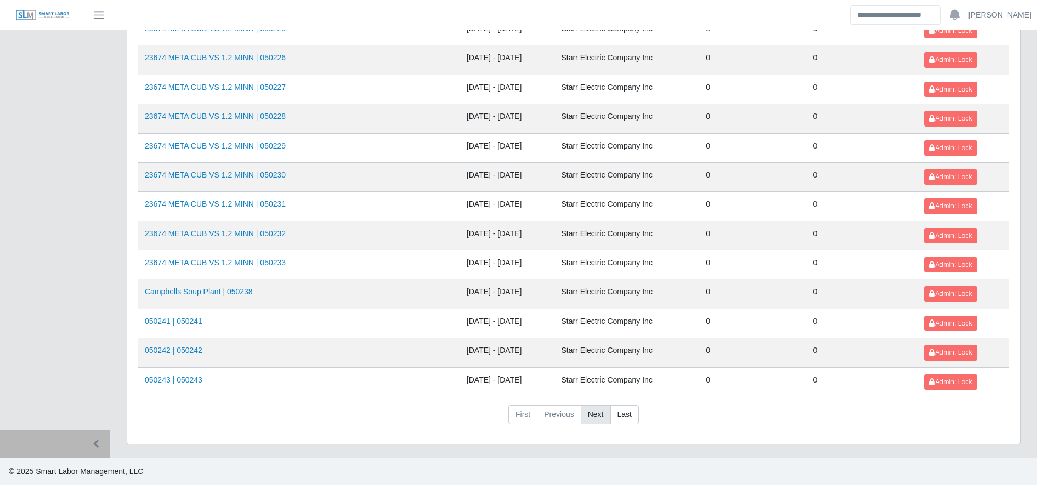
click at [581, 413] on link "Next" at bounding box center [596, 415] width 30 height 20
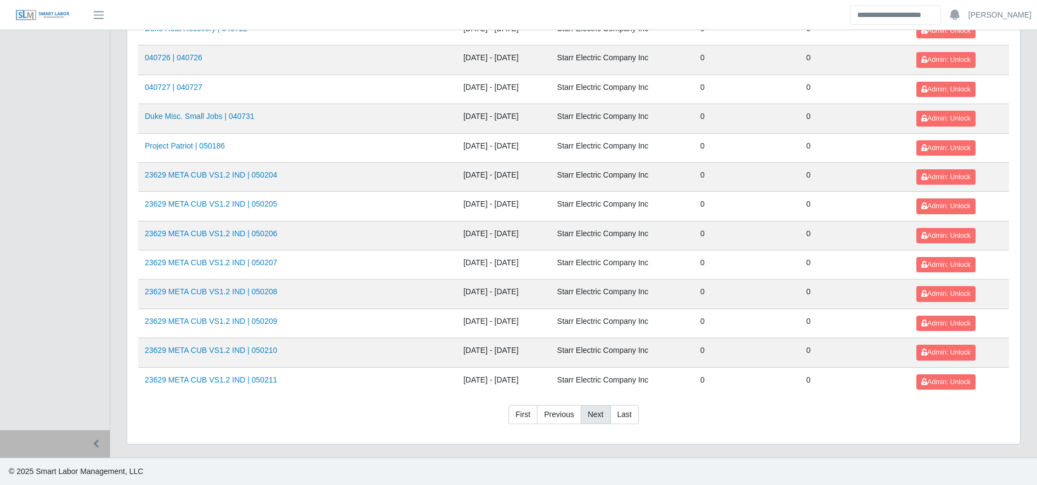
click at [581, 413] on link "Next" at bounding box center [596, 415] width 30 height 20
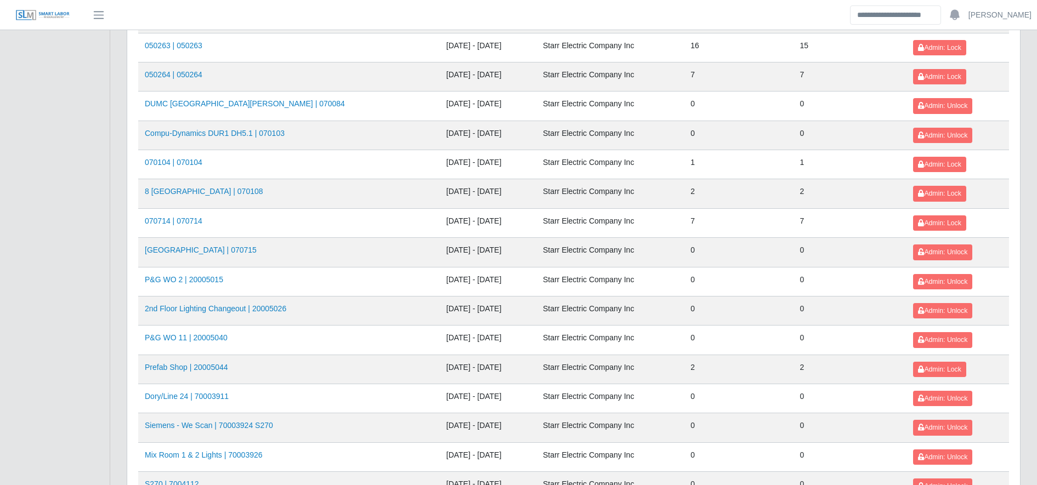
scroll to position [1167, 0]
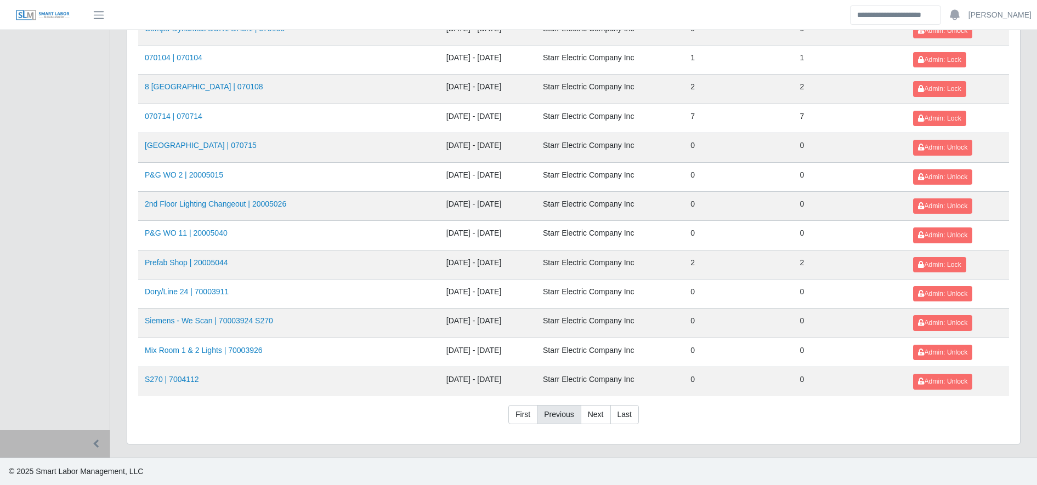
drag, startPoint x: 175, startPoint y: 226, endPoint x: 546, endPoint y: 409, distance: 413.9
click at [546, 409] on link "Previous" at bounding box center [559, 415] width 44 height 20
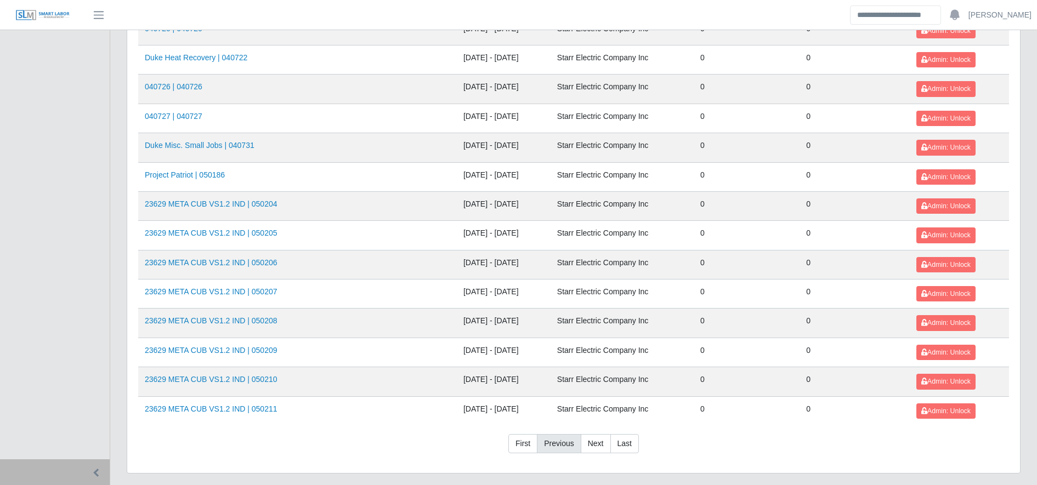
scroll to position [1196, 0]
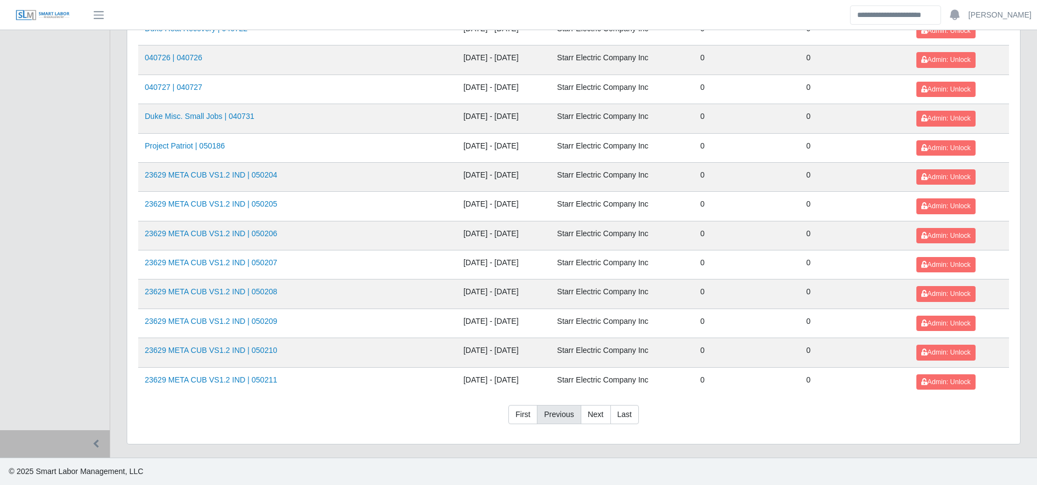
click at [546, 409] on link "Previous" at bounding box center [559, 415] width 44 height 20
click at [585, 413] on link "Next" at bounding box center [596, 415] width 30 height 20
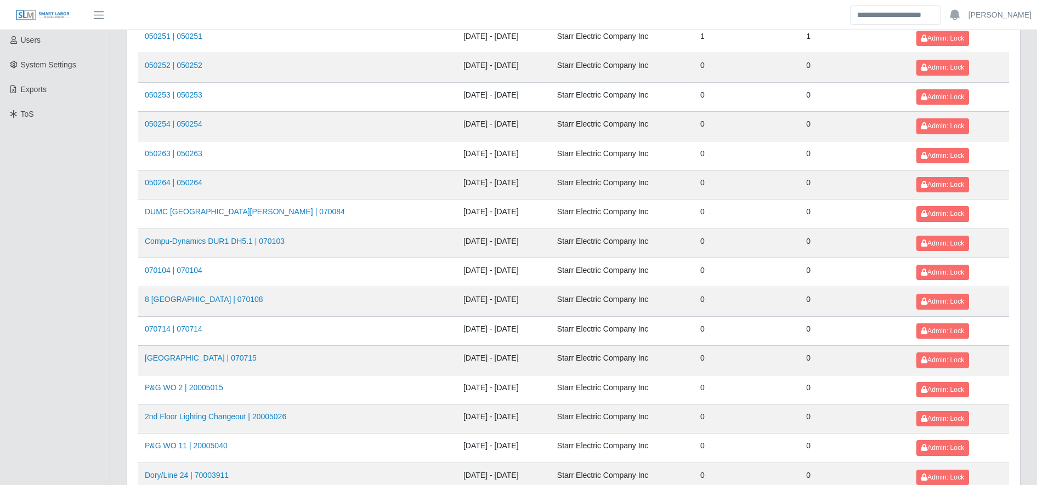
scroll to position [22, 0]
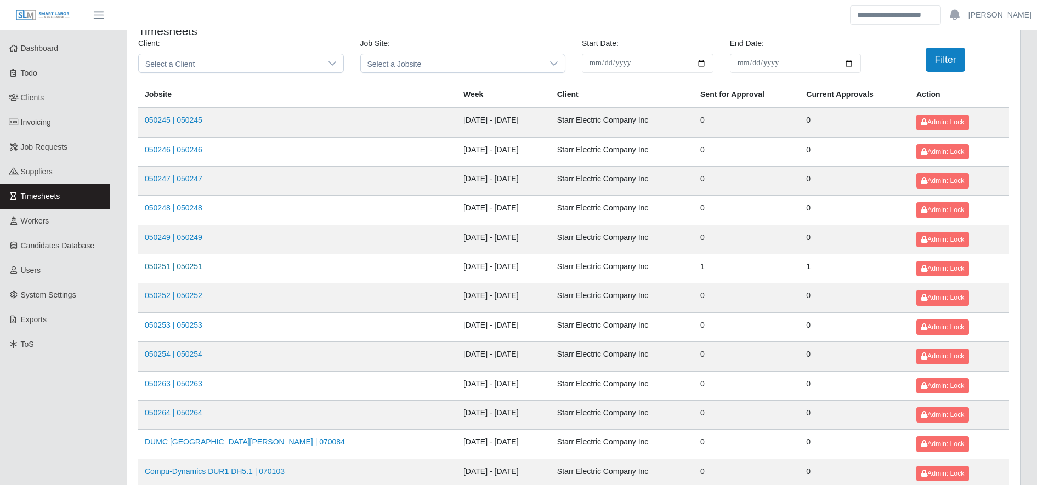
click at [175, 263] on link "050251 | 050251" at bounding box center [174, 266] width 58 height 9
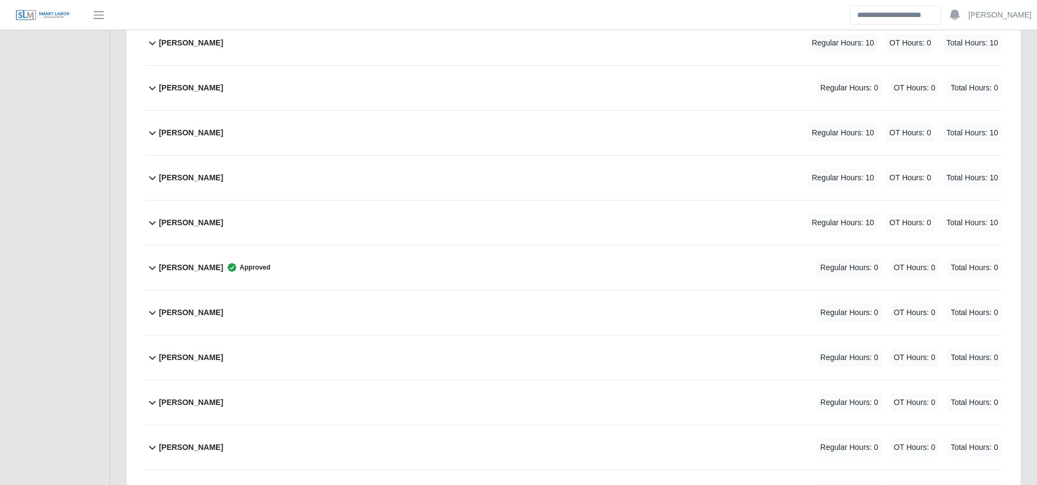
scroll to position [1652, 0]
click at [455, 270] on div "[PERSON_NAME] Approved Regular Hours: 0 OT Hours: 0 Total Hours: 0" at bounding box center [580, 267] width 842 height 44
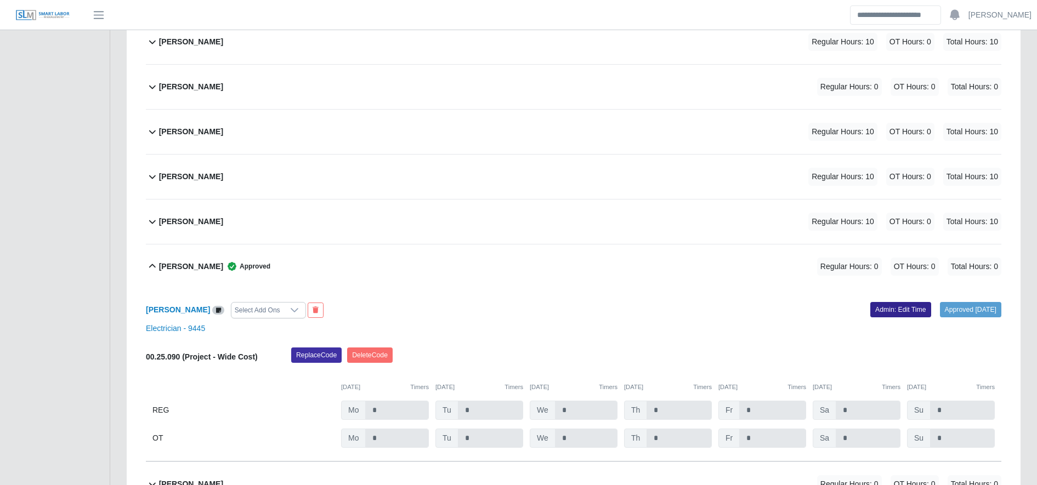
click at [889, 313] on link "Admin: Edit Time" at bounding box center [900, 309] width 61 height 15
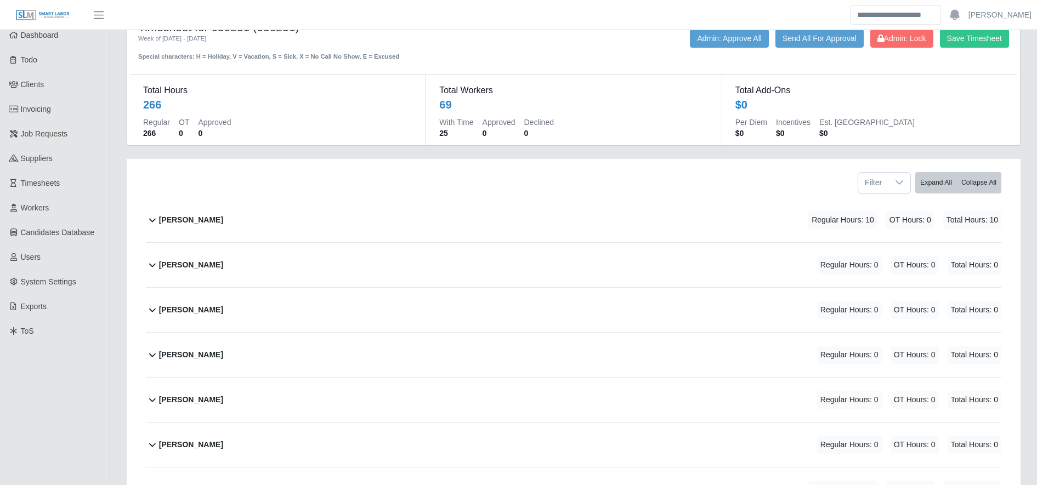
scroll to position [0, 0]
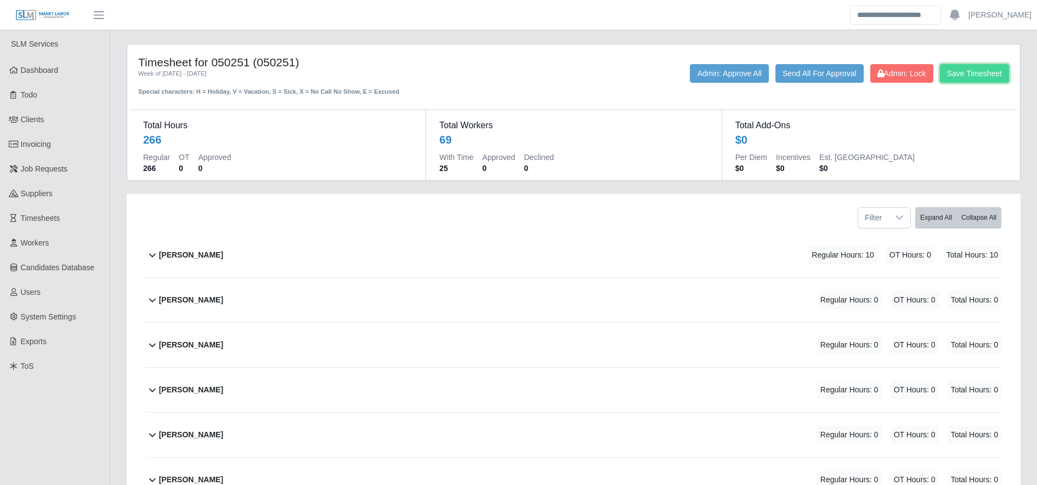
click at [951, 69] on button "Save Timesheet" at bounding box center [974, 73] width 69 height 19
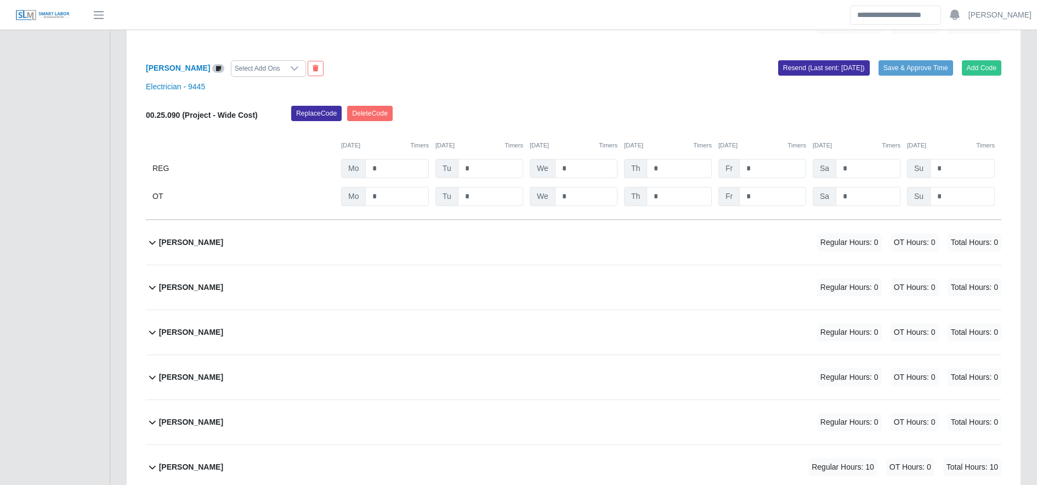
scroll to position [1893, 0]
click at [199, 64] on b "Jose Matias Dominguez" at bounding box center [178, 68] width 64 height 9
click at [205, 67] on b "Jose Matias Dominguez" at bounding box center [178, 68] width 64 height 9
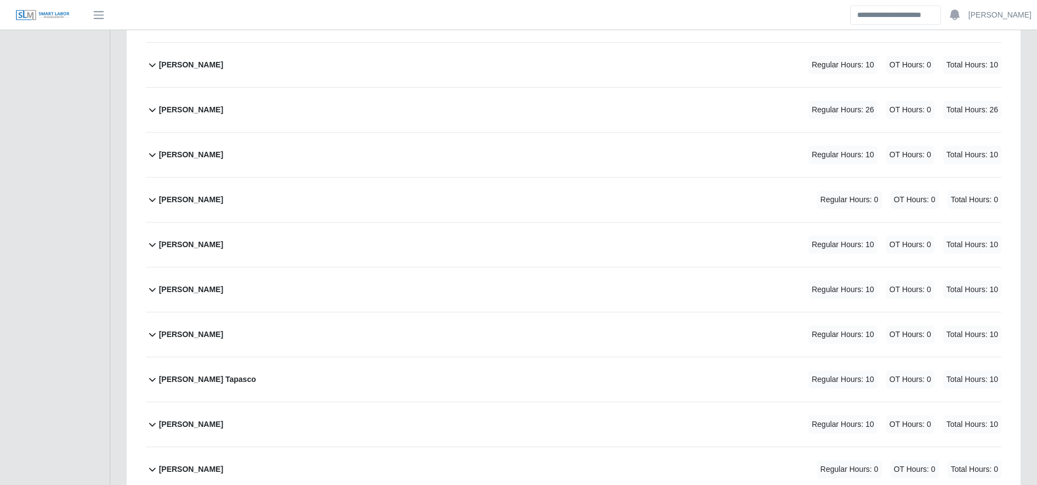
scroll to position [524, 0]
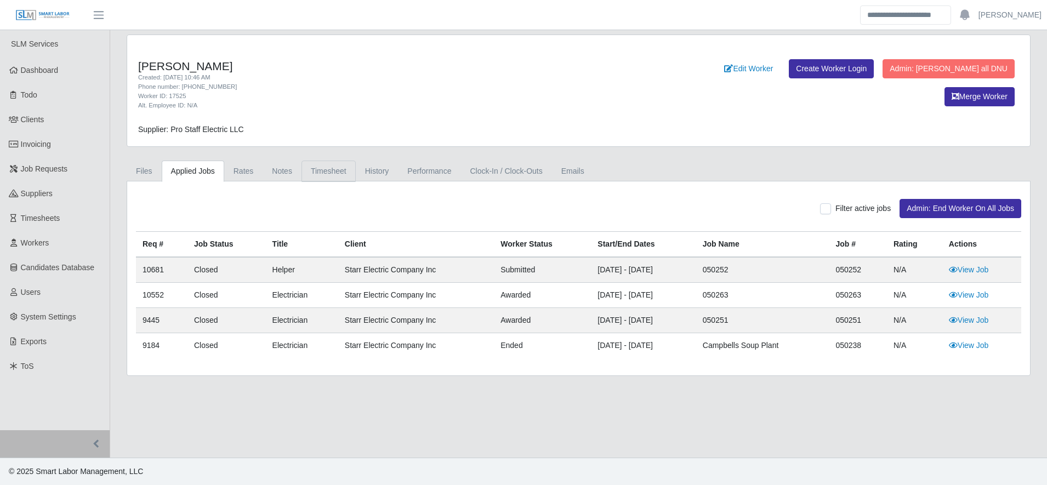
click at [344, 168] on link "Timesheet" at bounding box center [329, 171] width 54 height 21
click at [321, 166] on link "Timesheet" at bounding box center [329, 171] width 54 height 21
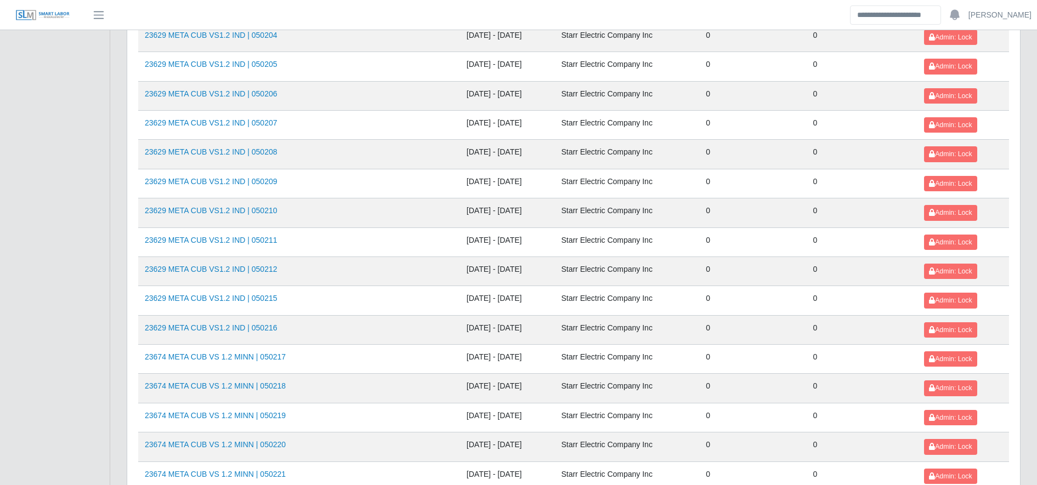
scroll to position [1196, 0]
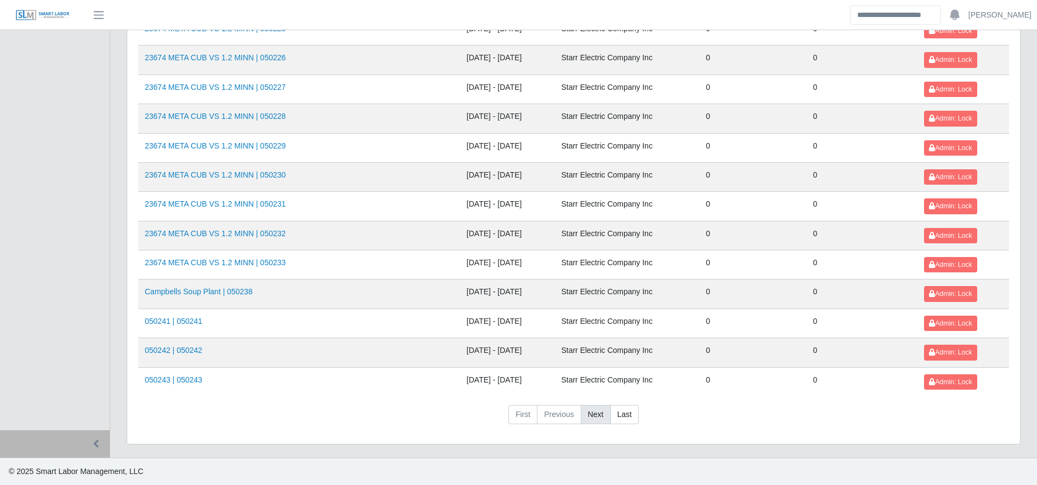
click at [585, 414] on link "Next" at bounding box center [596, 415] width 30 height 20
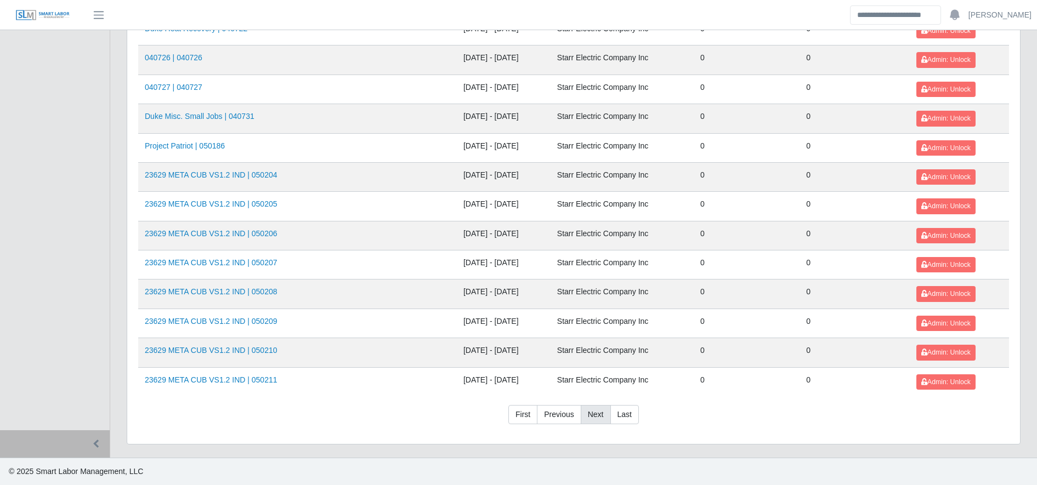
click at [585, 414] on link "Next" at bounding box center [596, 415] width 30 height 20
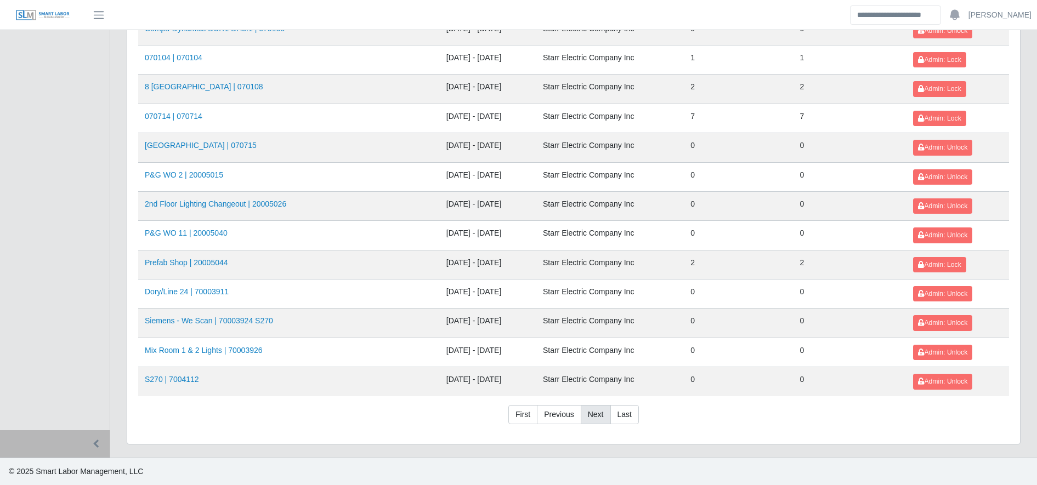
scroll to position [1167, 0]
click at [585, 414] on link "Next" at bounding box center [596, 415] width 30 height 20
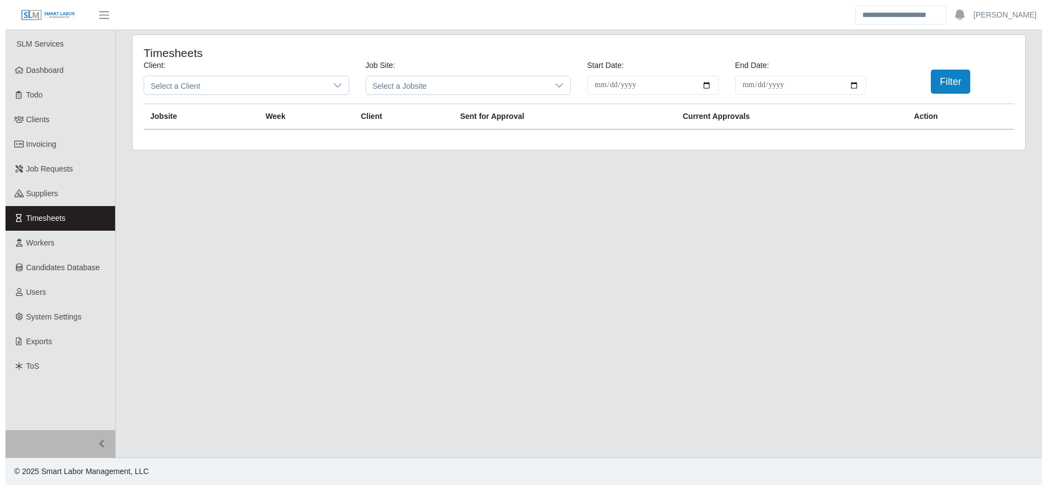
scroll to position [0, 0]
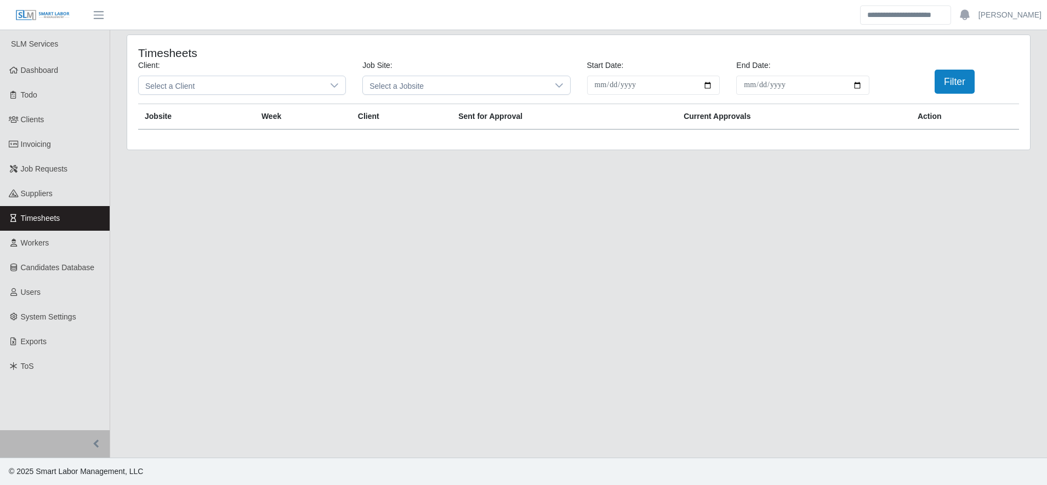
click at [60, 215] on link "Timesheets" at bounding box center [55, 218] width 110 height 25
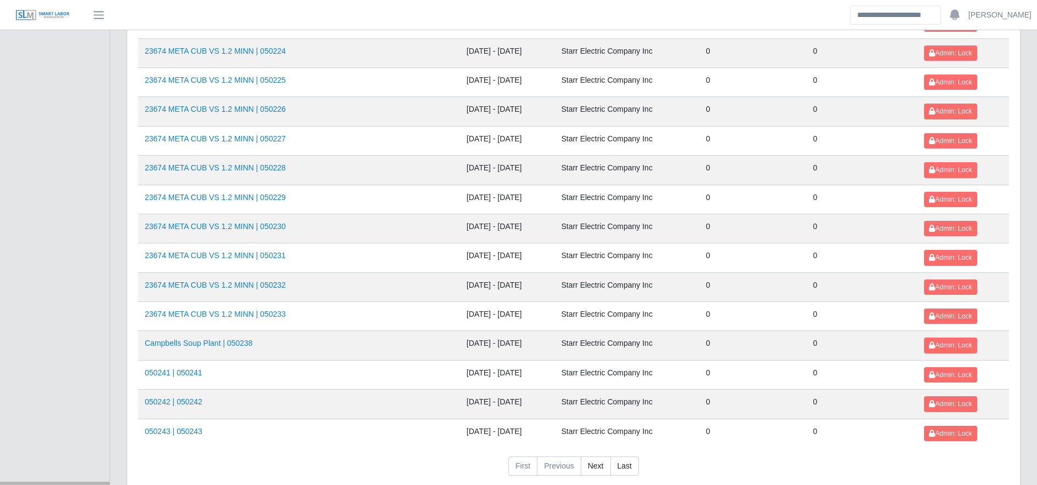
scroll to position [1196, 0]
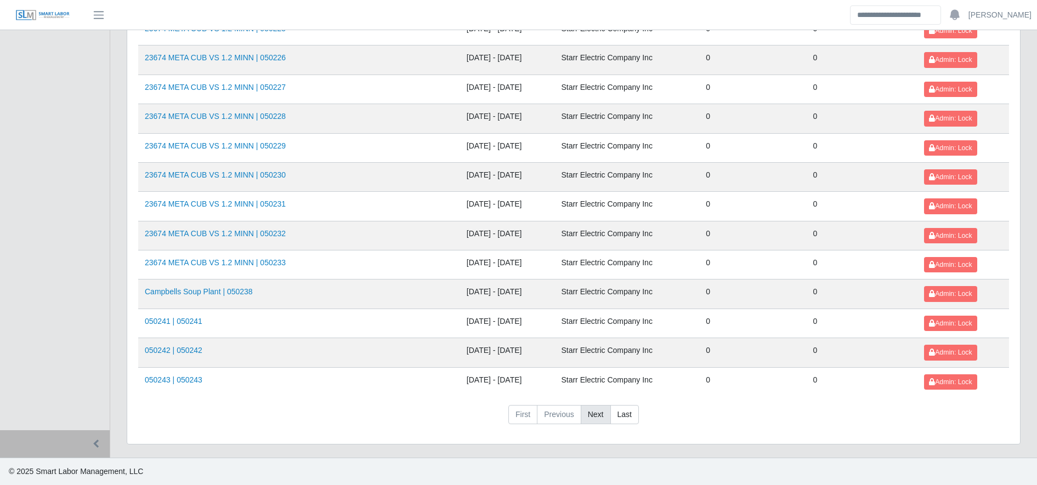
click at [586, 422] on link "Next" at bounding box center [596, 415] width 30 height 20
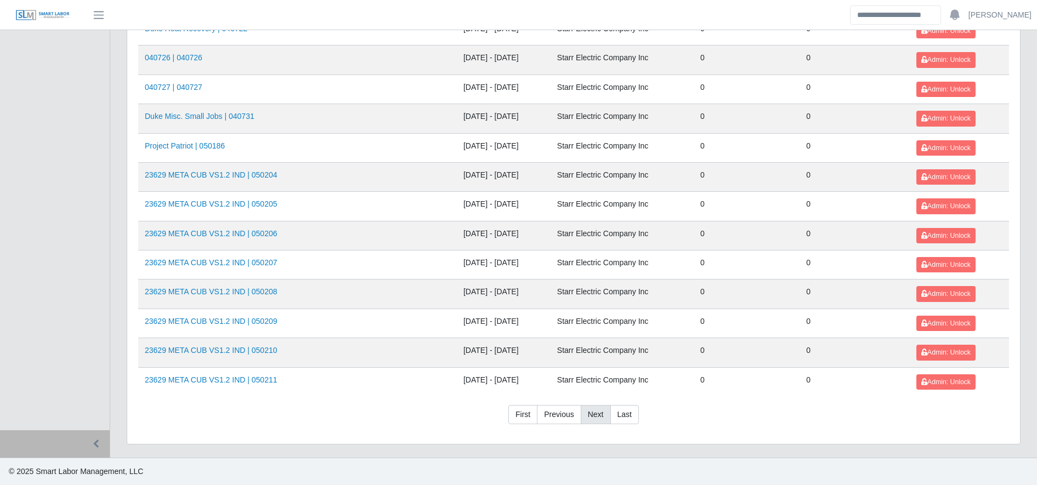
click at [586, 422] on link "Next" at bounding box center [596, 415] width 30 height 20
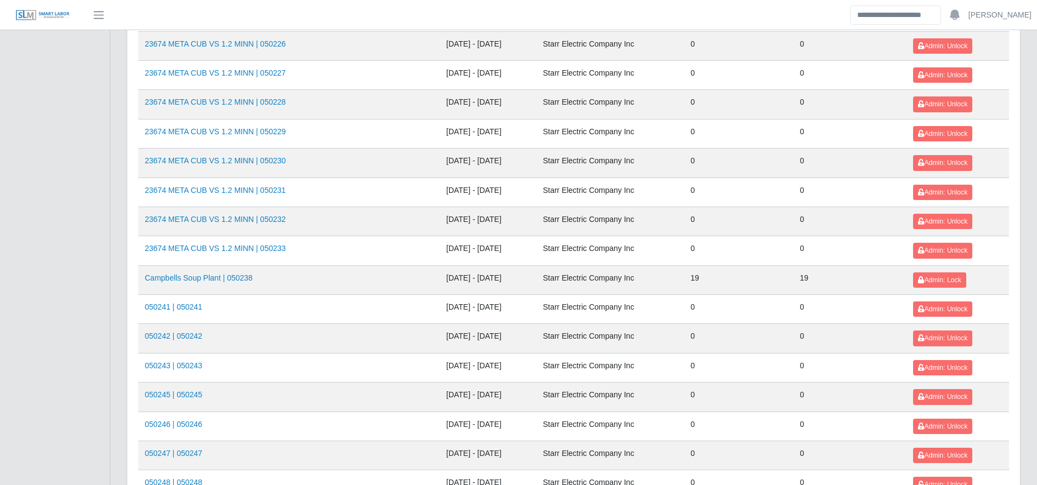
scroll to position [704, 0]
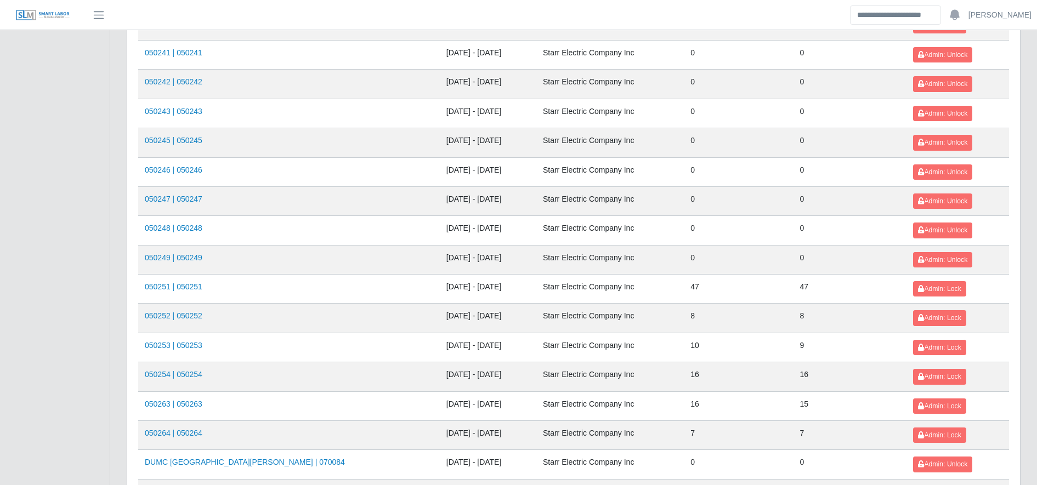
click at [168, 322] on td "050252 | 050252" at bounding box center [289, 318] width 302 height 29
click at [161, 317] on link "050252 | 050252" at bounding box center [174, 315] width 58 height 9
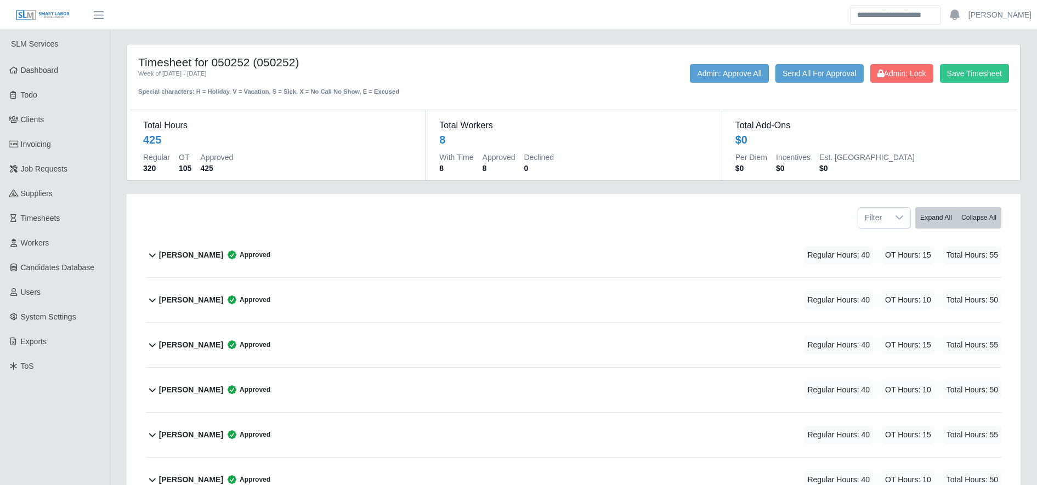
scroll to position [189, 0]
